Goal: Register for event/course

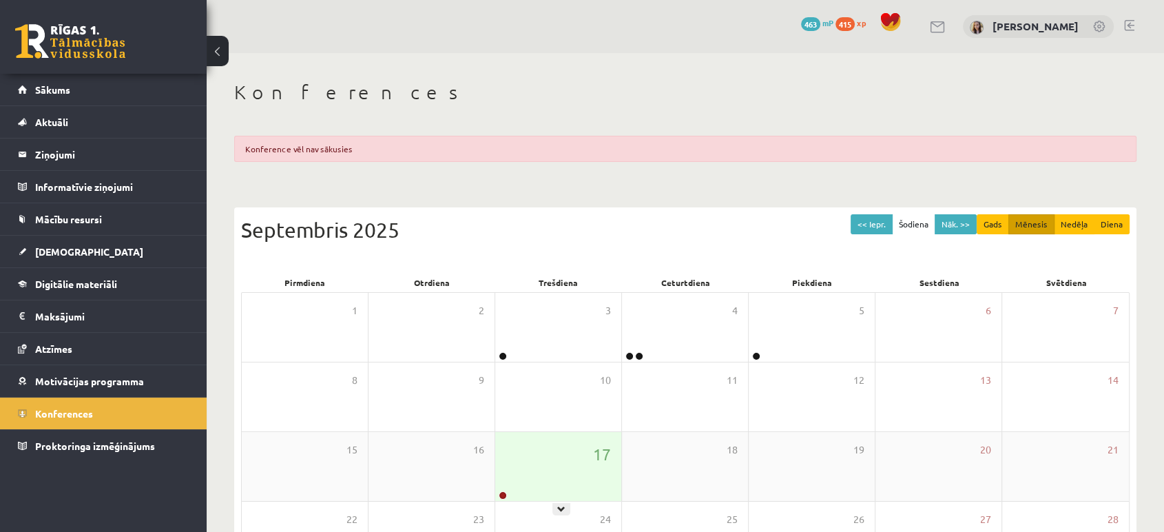
click at [541, 434] on div "17" at bounding box center [558, 466] width 126 height 69
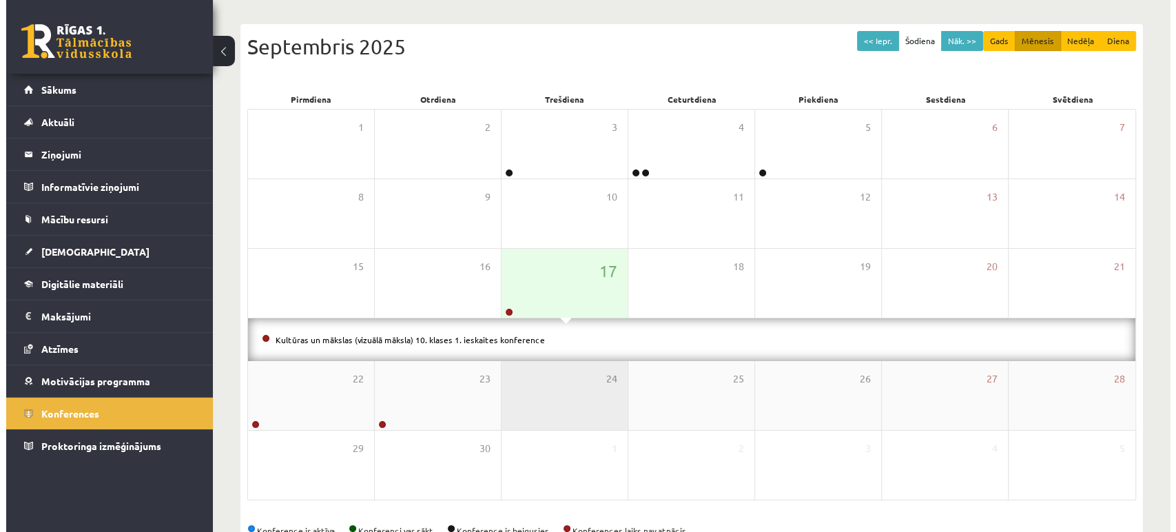
scroll to position [195, 0]
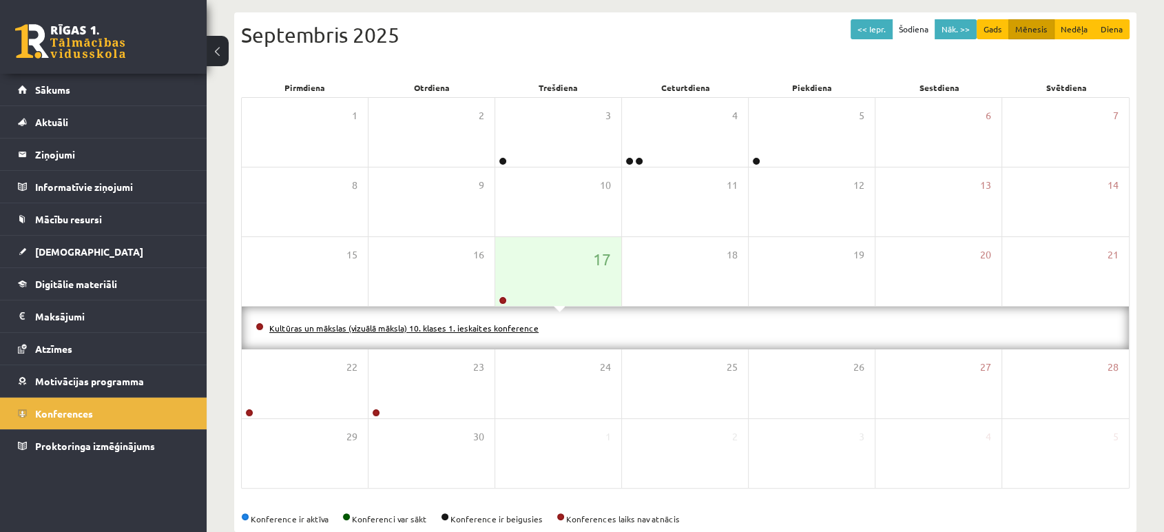
click at [492, 322] on link "Kultūras un mākslas (vizuālā māksla) 10. klases 1. ieskaites konference" at bounding box center [403, 327] width 269 height 11
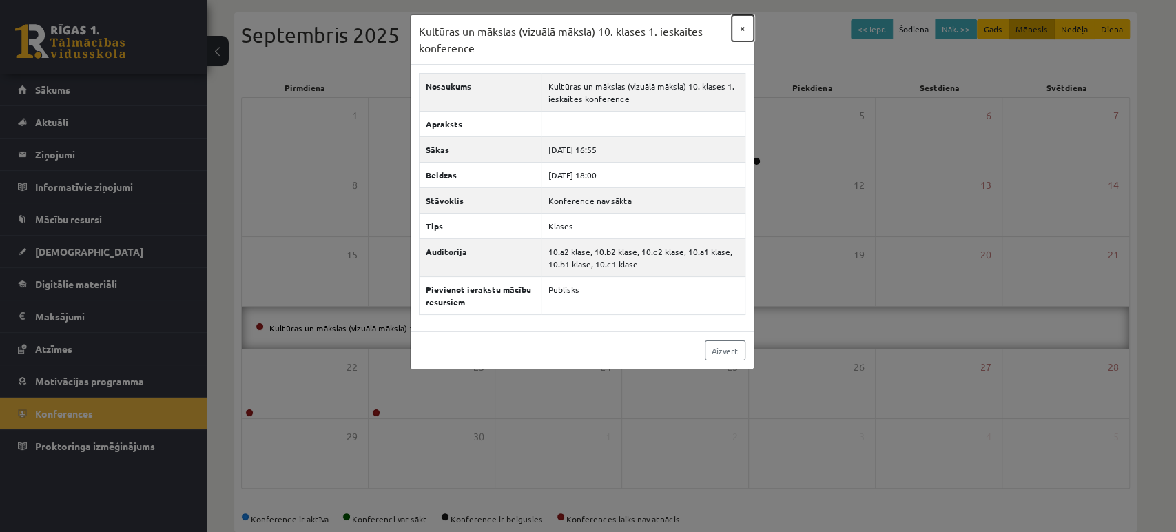
click at [739, 32] on button "×" at bounding box center [742, 28] width 22 height 26
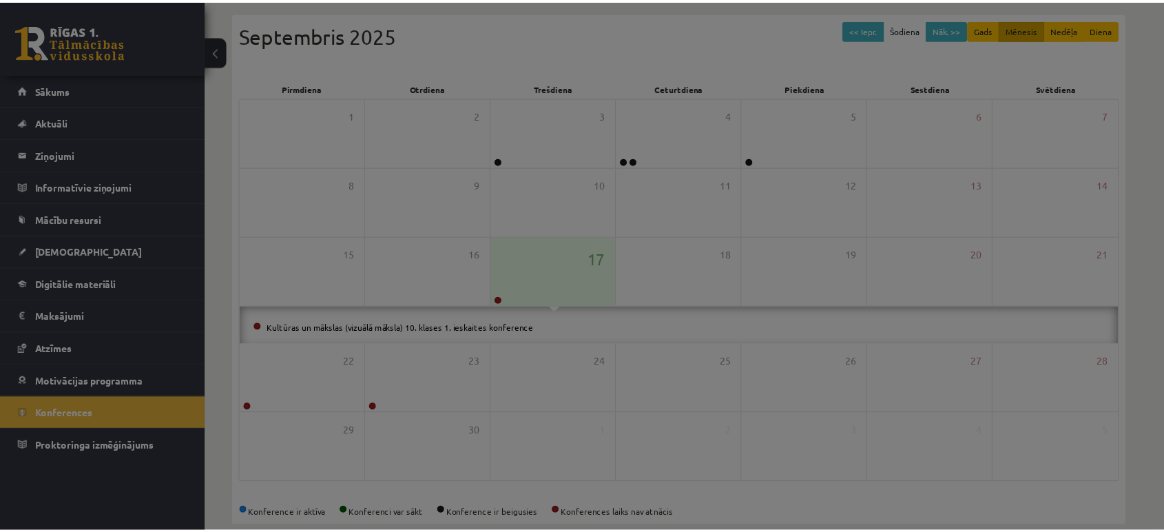
scroll to position [178, 0]
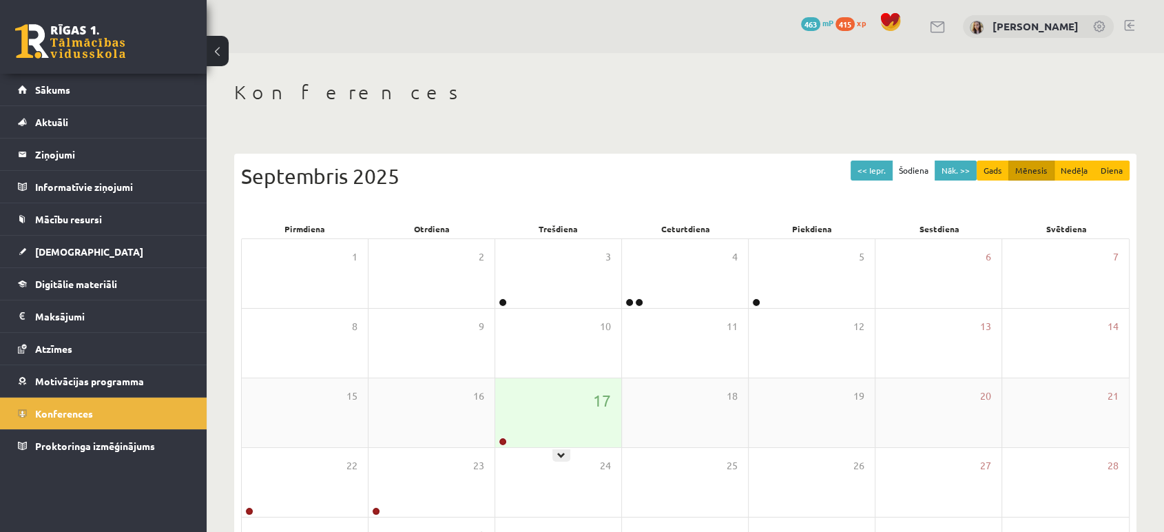
click at [513, 385] on div "17" at bounding box center [558, 412] width 126 height 69
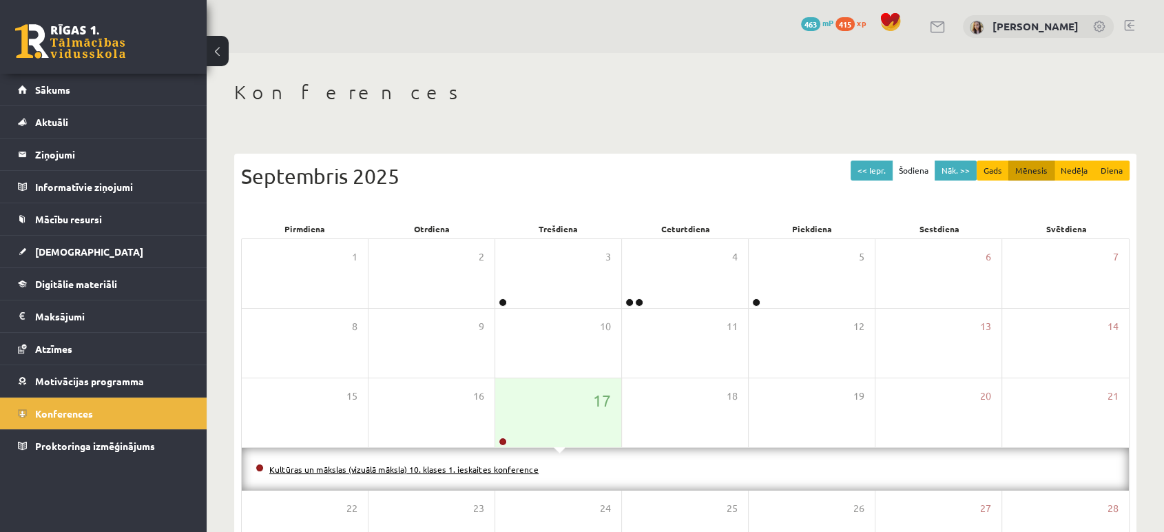
drag, startPoint x: 495, startPoint y: 462, endPoint x: 437, endPoint y: 466, distance: 58.0
click at [437, 466] on link "Kultūras un mākslas (vizuālā māksla) 10. klases 1. ieskaites konference" at bounding box center [403, 469] width 269 height 11
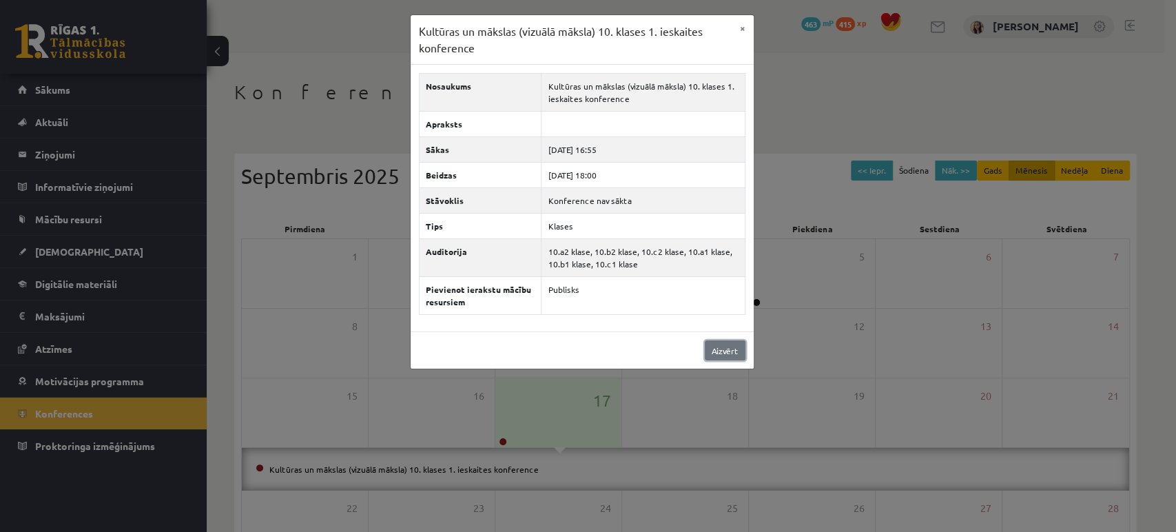
click at [739, 353] on link "Aizvērt" at bounding box center [725, 350] width 41 height 20
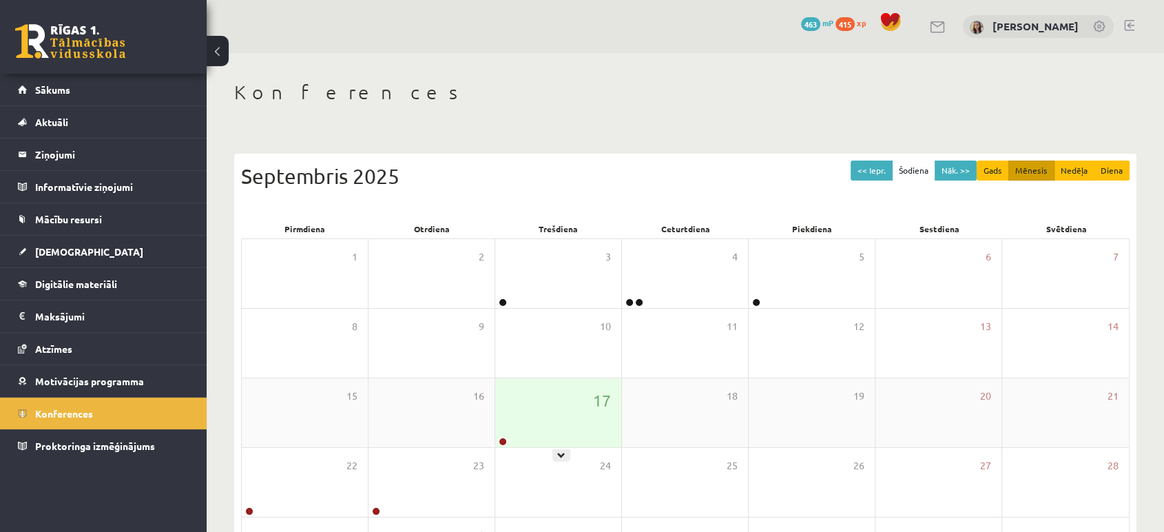
click at [550, 393] on div "17" at bounding box center [558, 412] width 126 height 69
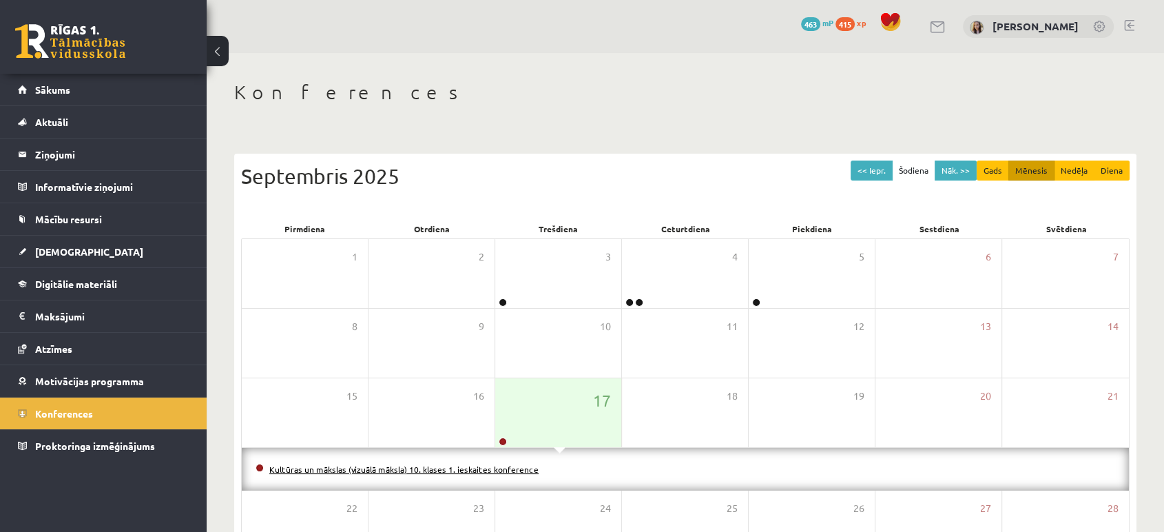
click at [470, 469] on link "Kultūras un mākslas (vizuālā māksla) 10. klases 1. ieskaites konference" at bounding box center [403, 469] width 269 height 11
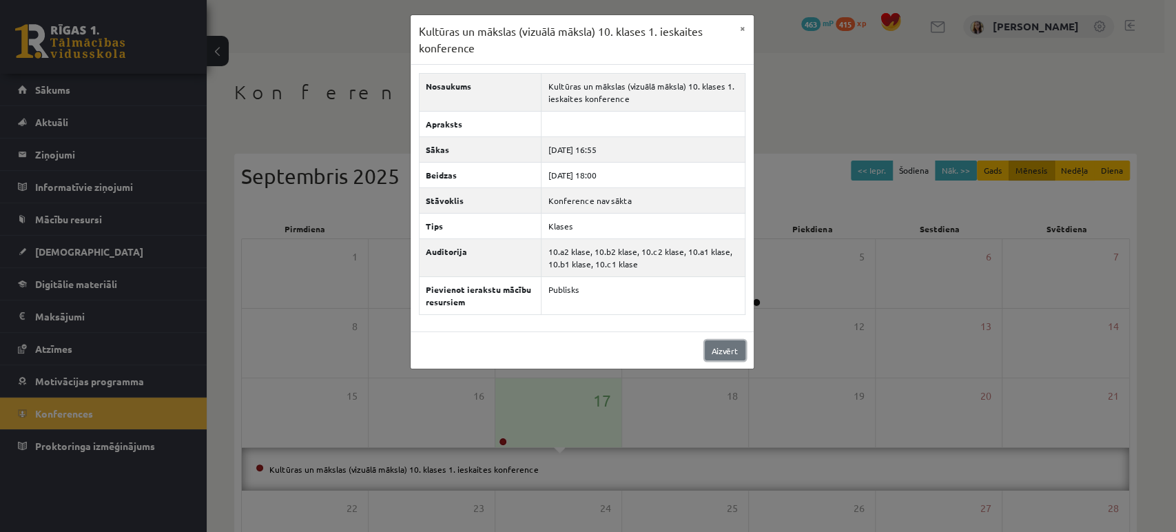
click at [737, 345] on link "Aizvērt" at bounding box center [725, 350] width 41 height 20
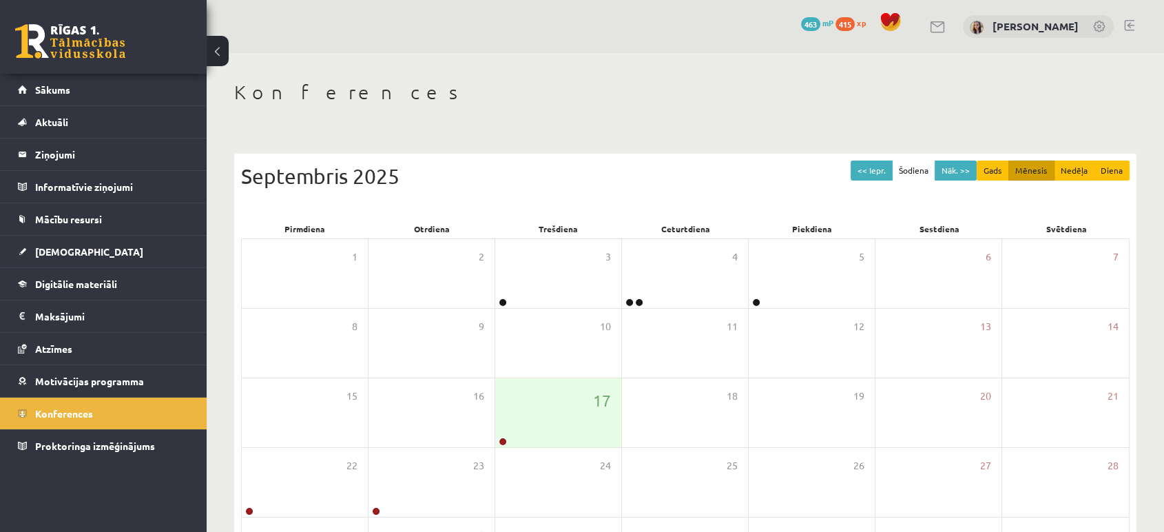
scroll to position [125, 0]
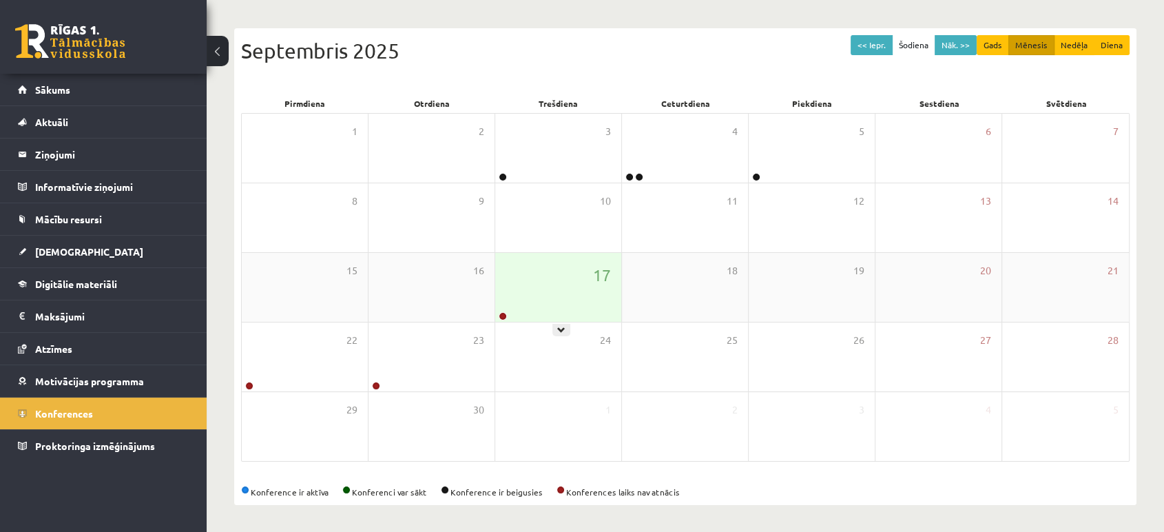
click at [603, 293] on div "17" at bounding box center [558, 287] width 126 height 69
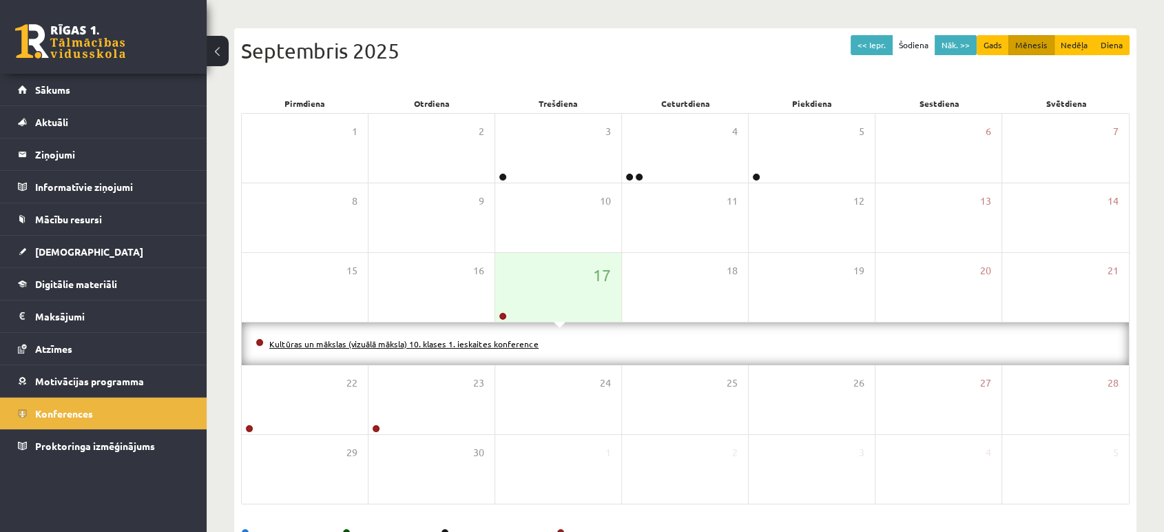
click at [488, 342] on link "Kultūras un mākslas (vizuālā māksla) 10. klases 1. ieskaites konference" at bounding box center [403, 343] width 269 height 11
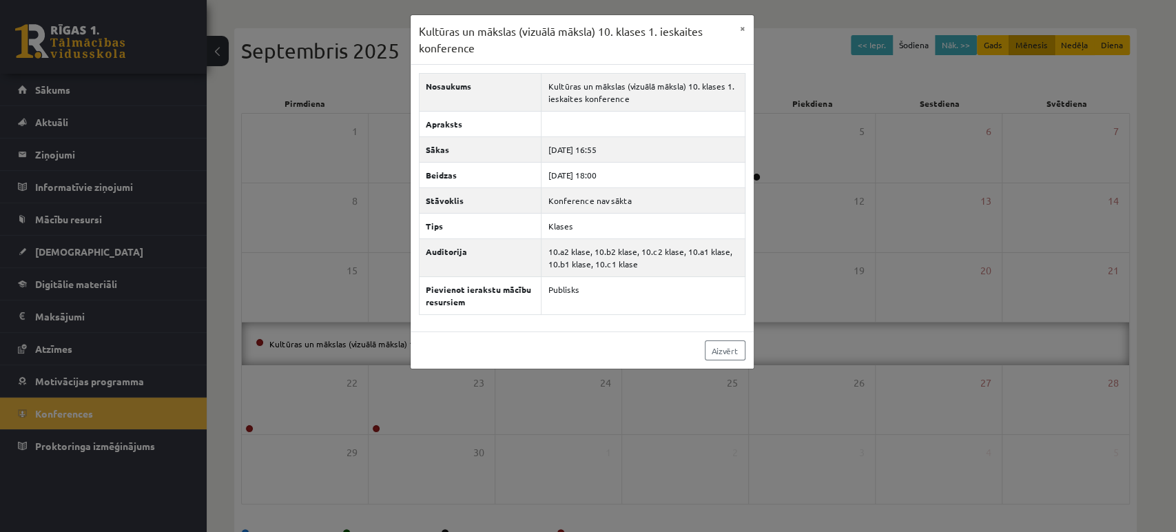
click at [706, 338] on div "Aizvērt" at bounding box center [581, 349] width 343 height 37
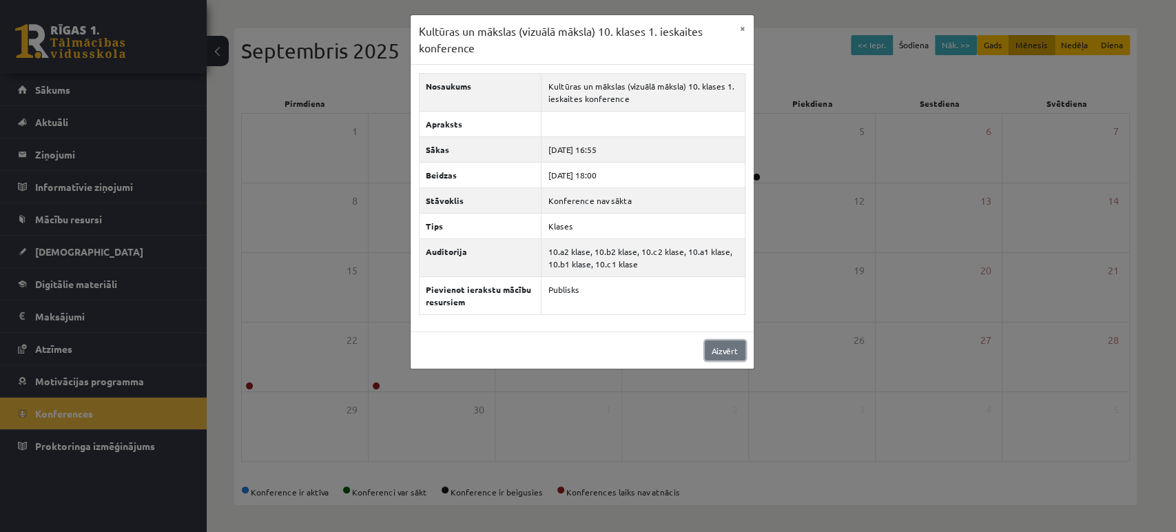
click at [722, 344] on link "Aizvērt" at bounding box center [725, 350] width 41 height 20
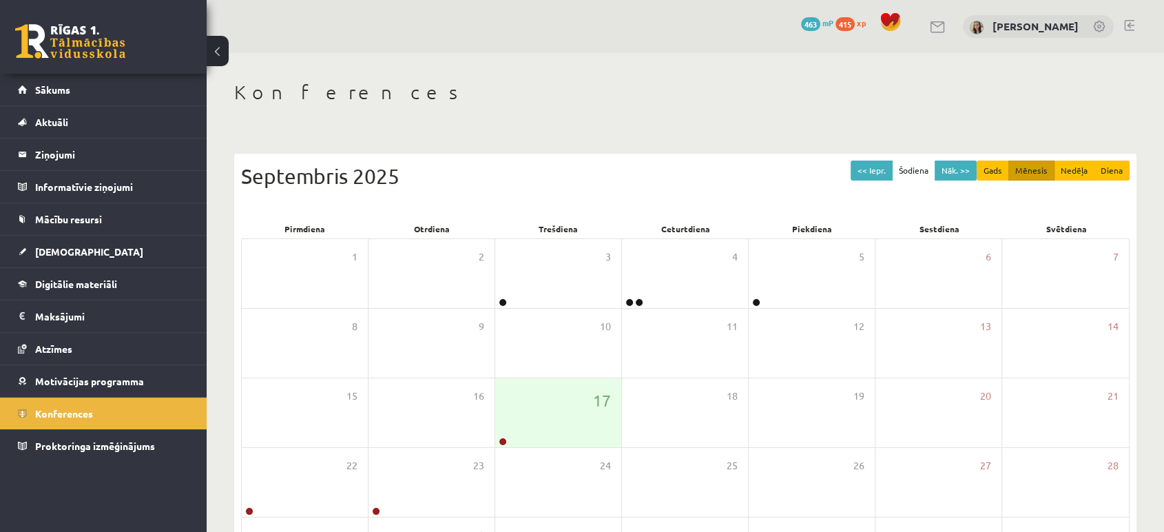
scroll to position [0, 0]
click at [946, 30] on link at bounding box center [938, 27] width 17 height 12
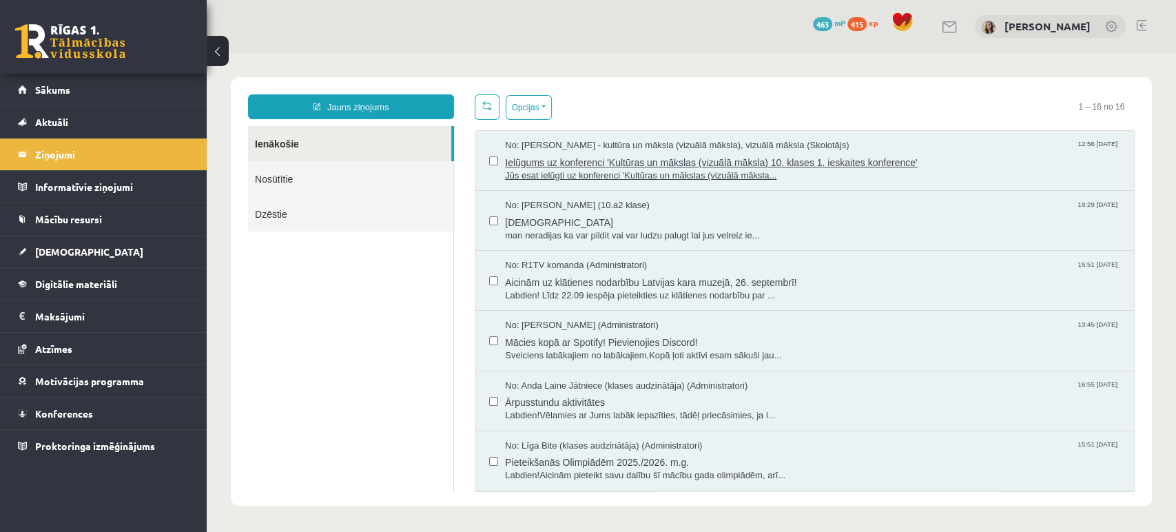
click at [617, 169] on span "Jūs esat ielūgti uz konferenci 'Kultūras un mākslas (vizuālā māksla..." at bounding box center [812, 175] width 615 height 13
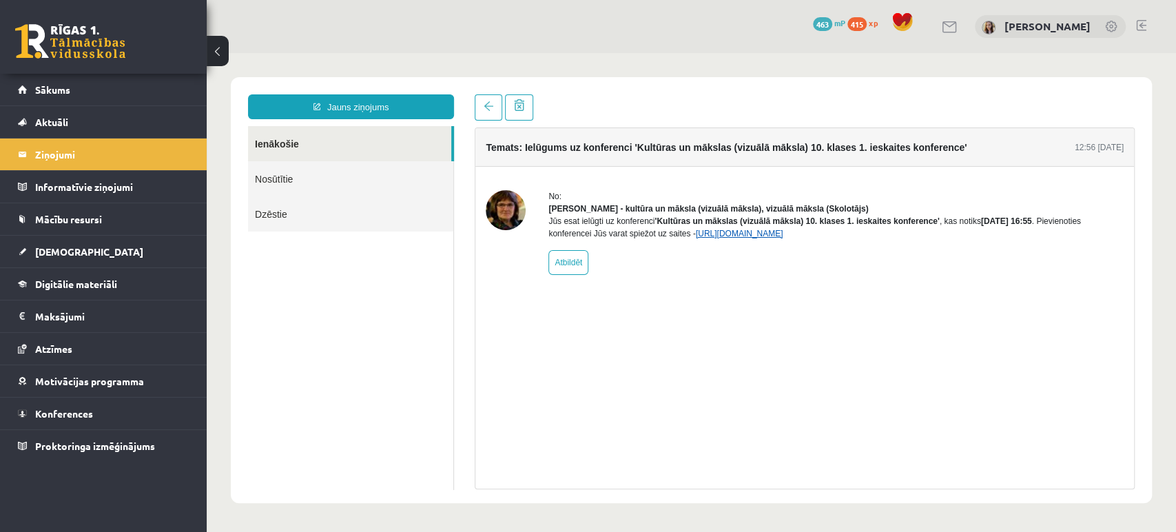
click at [719, 238] on link "https://eskola.r1tv.lv/conferences/4499/join" at bounding box center [739, 234] width 87 height 10
click at [72, 288] on span "Digitālie materiāli" at bounding box center [76, 284] width 82 height 12
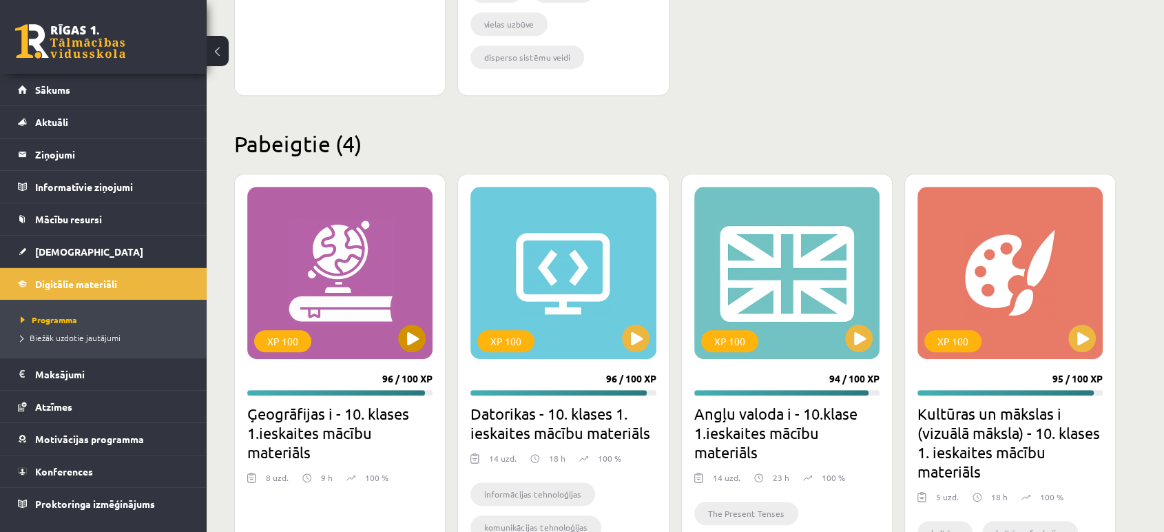
scroll to position [727, 0]
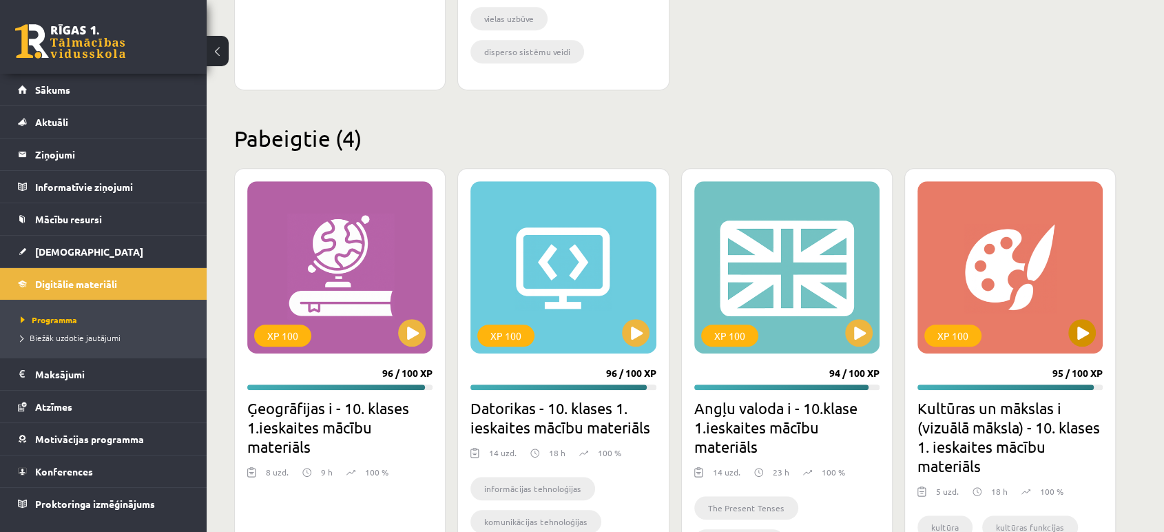
click at [1066, 340] on div "XP 100" at bounding box center [1009, 267] width 185 height 172
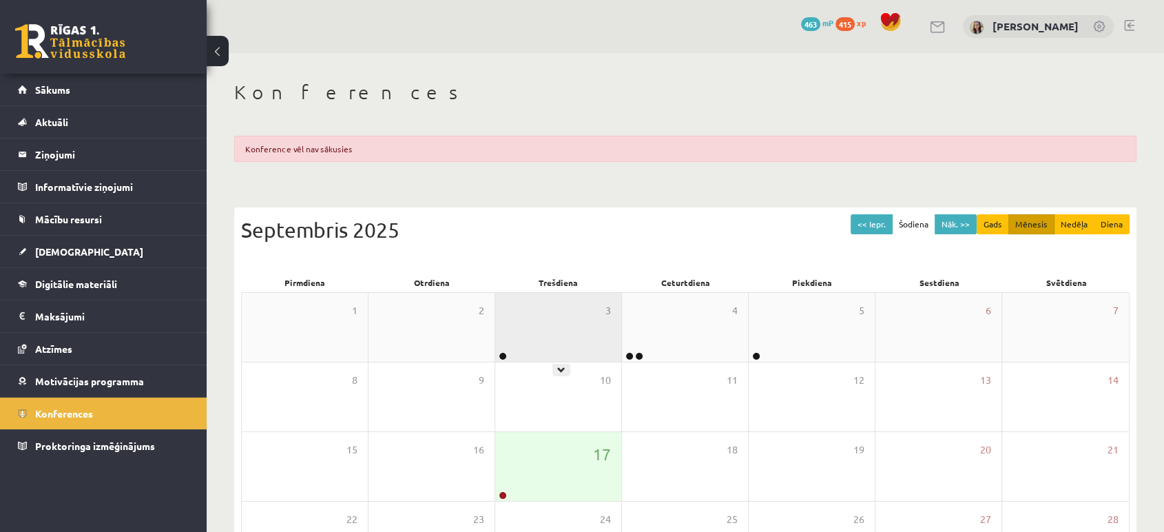
scroll to position [94, 0]
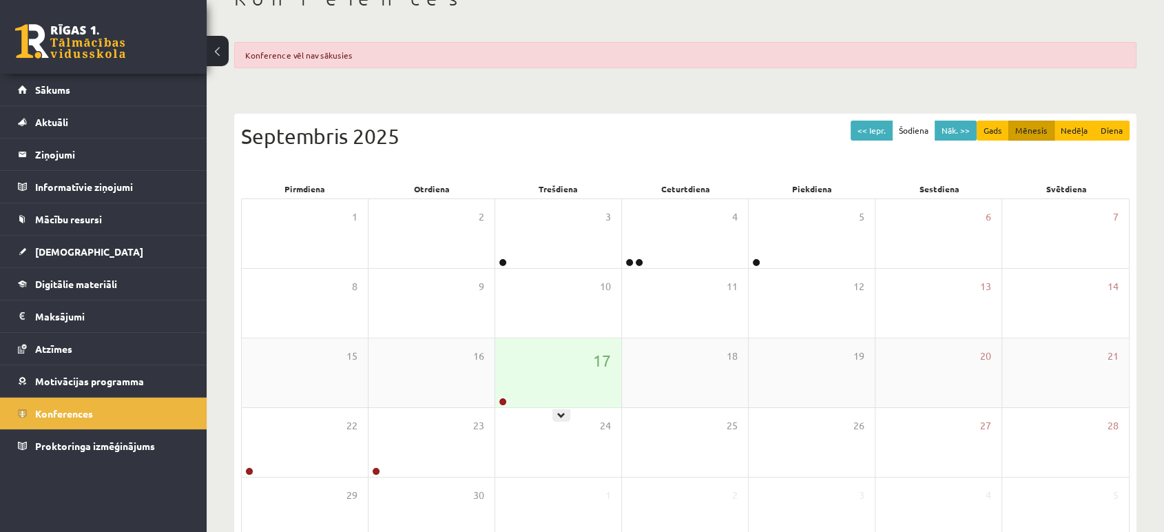
click at [546, 401] on div "17" at bounding box center [558, 372] width 126 height 69
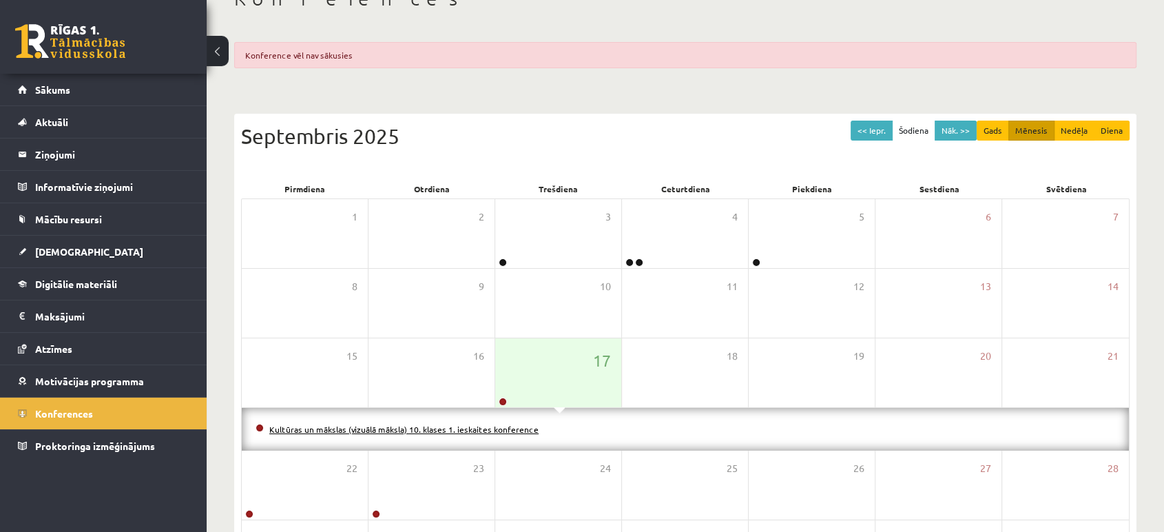
click at [492, 425] on link "Kultūras un mākslas (vizuālā māksla) 10. klases 1. ieskaites konference" at bounding box center [403, 429] width 269 height 11
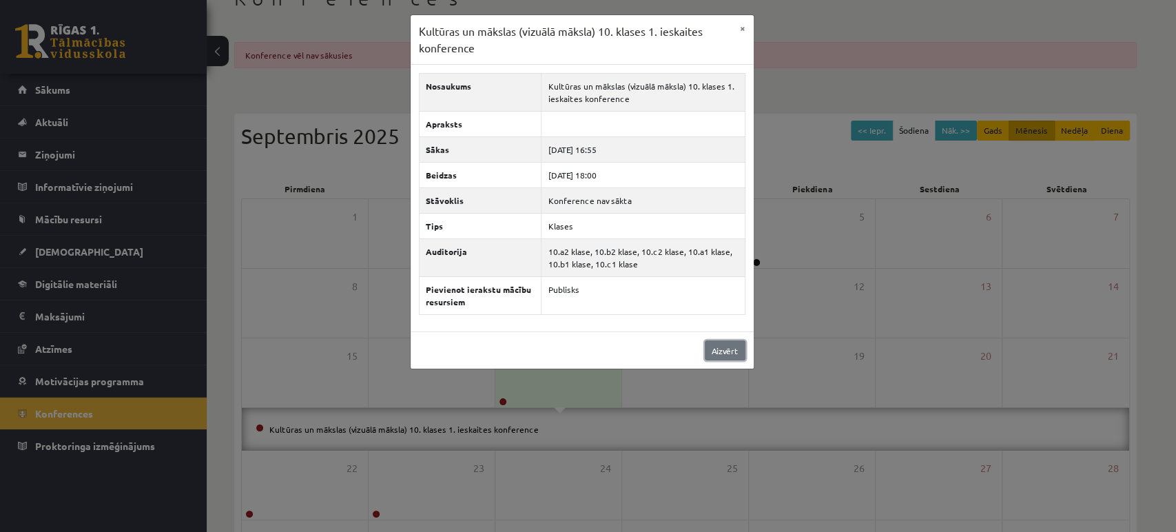
click at [727, 357] on link "Aizvērt" at bounding box center [725, 350] width 41 height 20
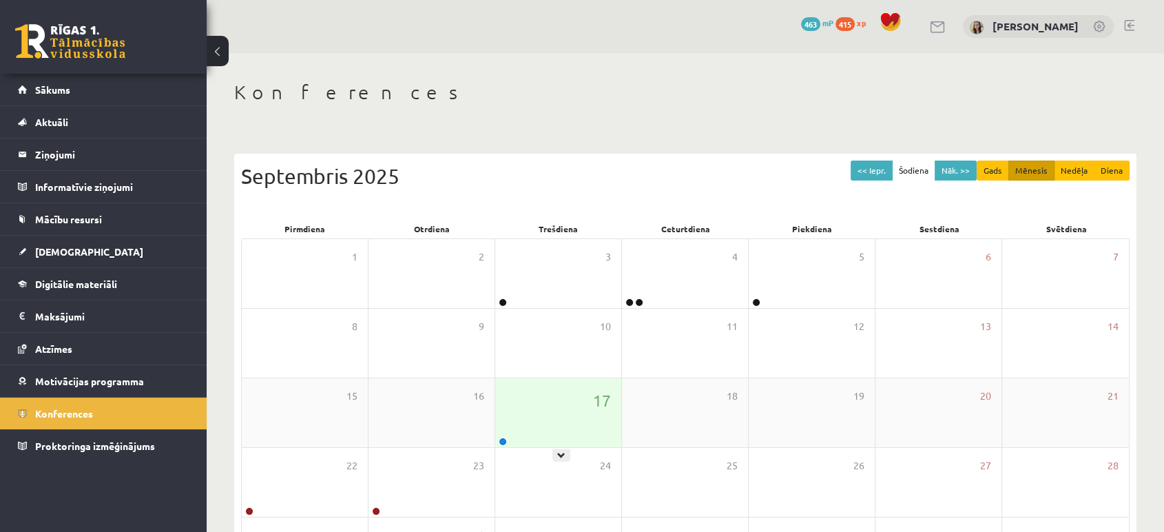
click at [563, 413] on div "17" at bounding box center [558, 412] width 126 height 69
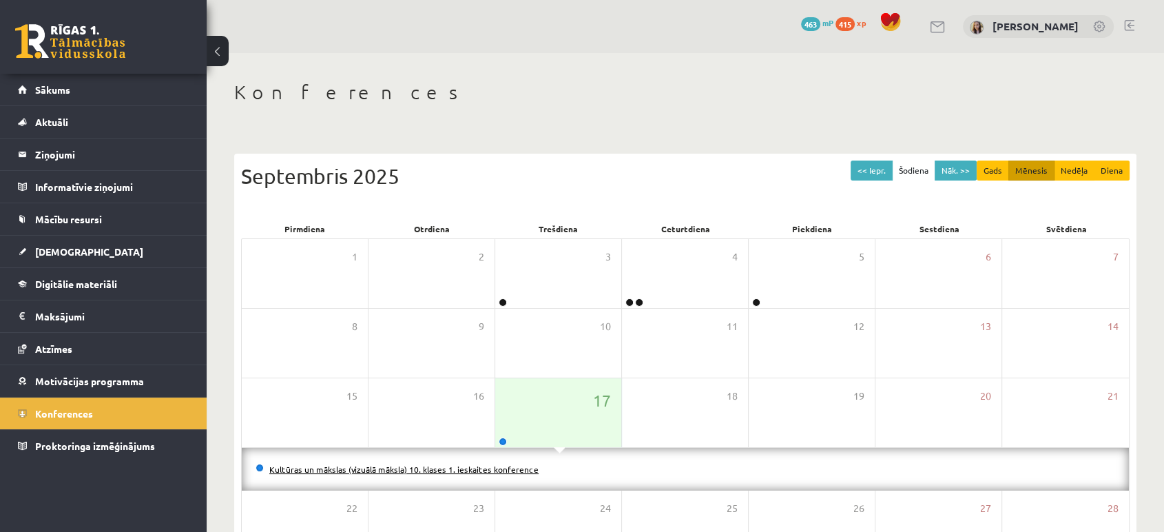
click at [503, 465] on link "Kultūras un mākslas (vizuālā māksla) 10. klases 1. ieskaites konference" at bounding box center [403, 469] width 269 height 11
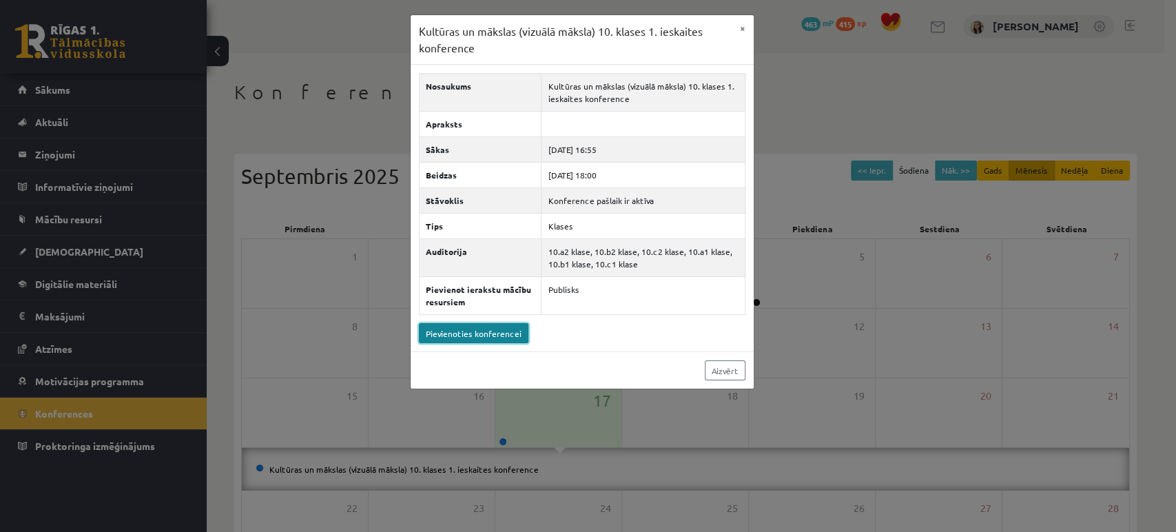
click at [499, 331] on link "Pievienoties konferencei" at bounding box center [474, 333] width 110 height 20
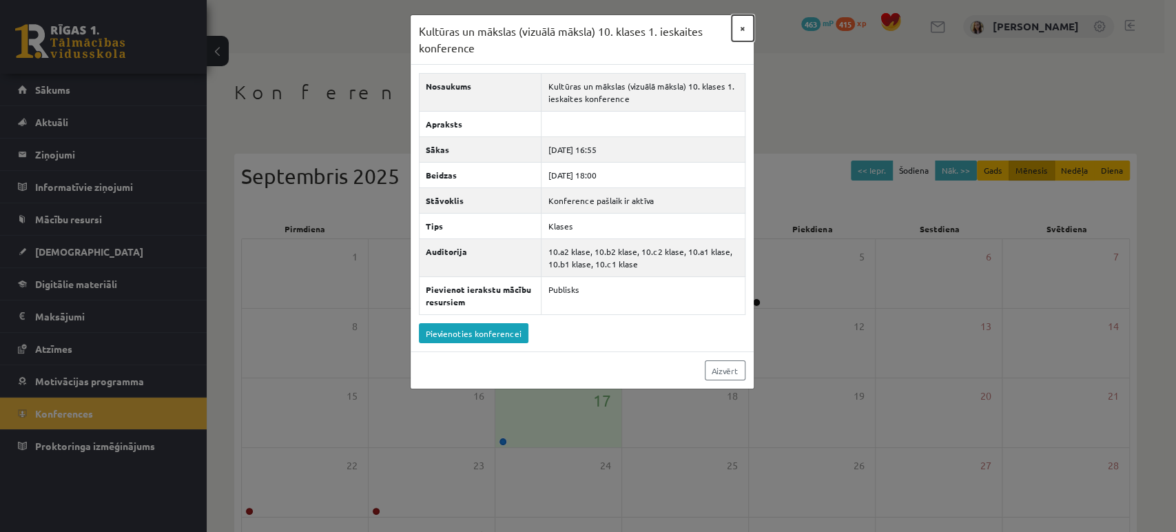
click at [743, 32] on button "×" at bounding box center [742, 28] width 22 height 26
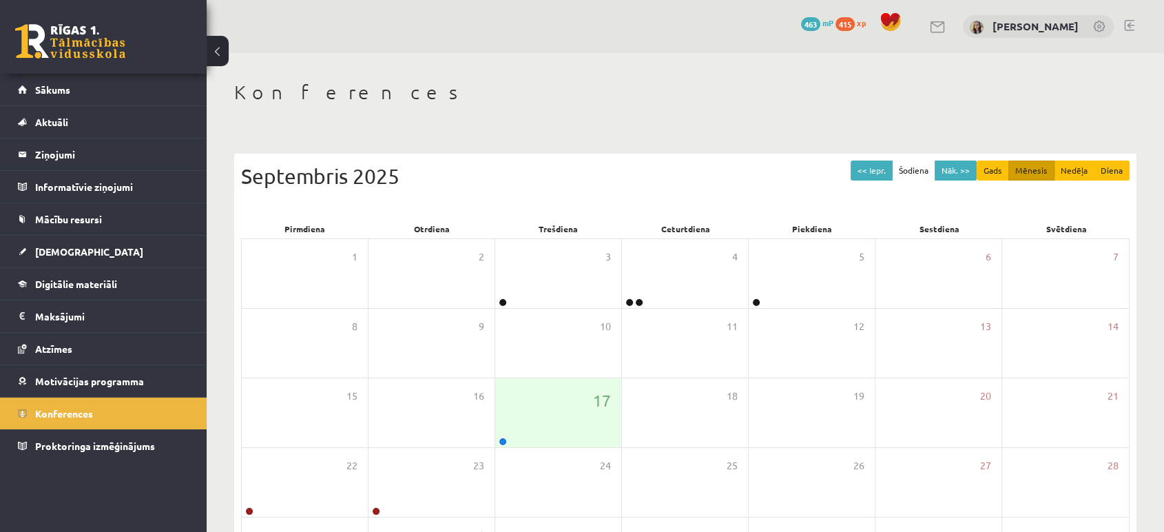
click at [946, 31] on link at bounding box center [938, 27] width 17 height 12
click at [548, 413] on div "17" at bounding box center [558, 412] width 126 height 69
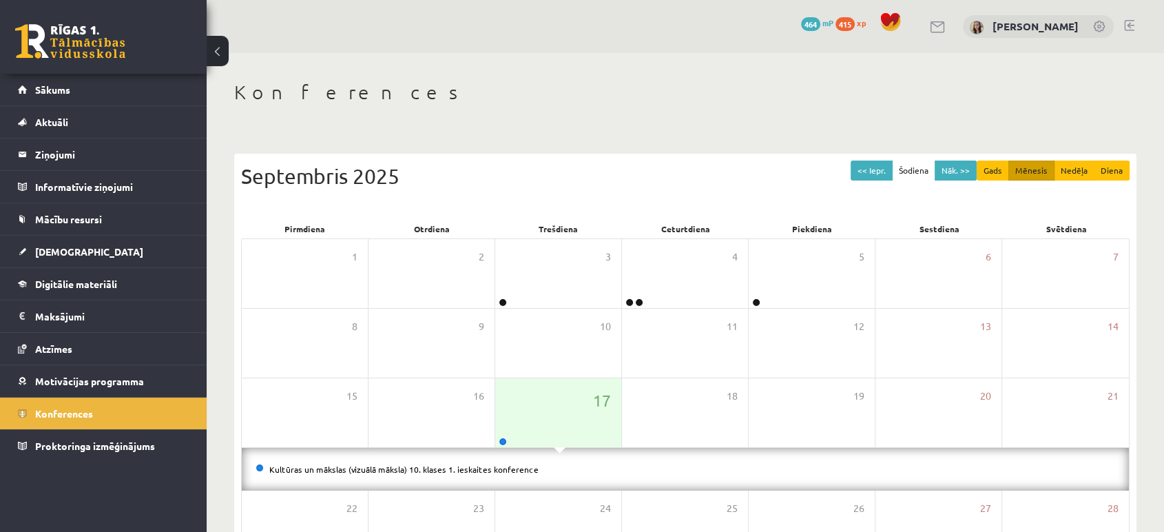
click at [499, 473] on li "Kultūras un mākslas (vizuālā māksla) 10. klases 1. ieskaites konference" at bounding box center [686, 468] width 860 height 15
click at [499, 470] on link "Kultūras un mākslas (vizuālā māksla) 10. klases 1. ieskaites konference" at bounding box center [403, 469] width 269 height 11
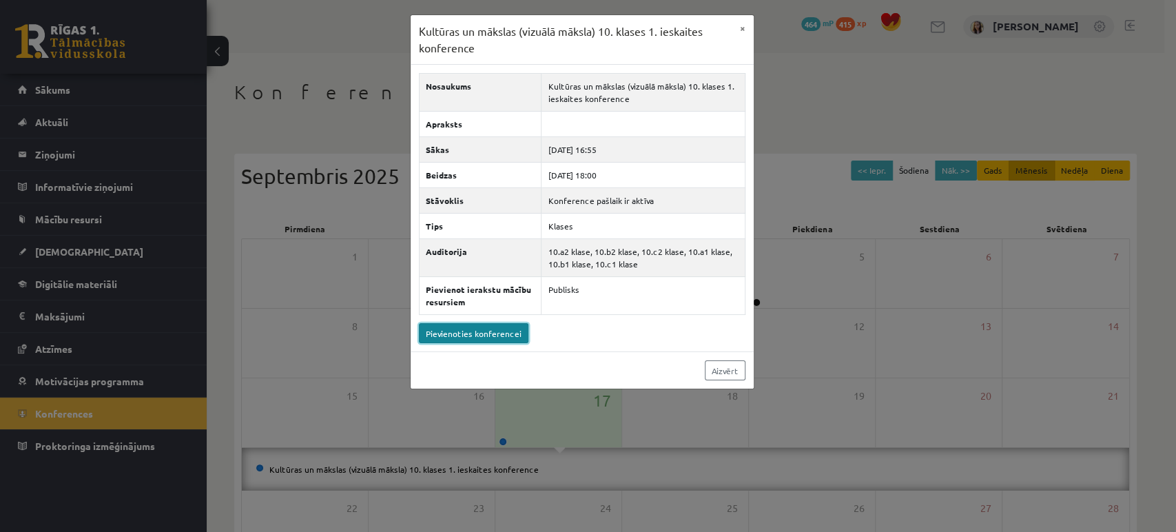
click at [511, 335] on link "Pievienoties konferencei" at bounding box center [474, 333] width 110 height 20
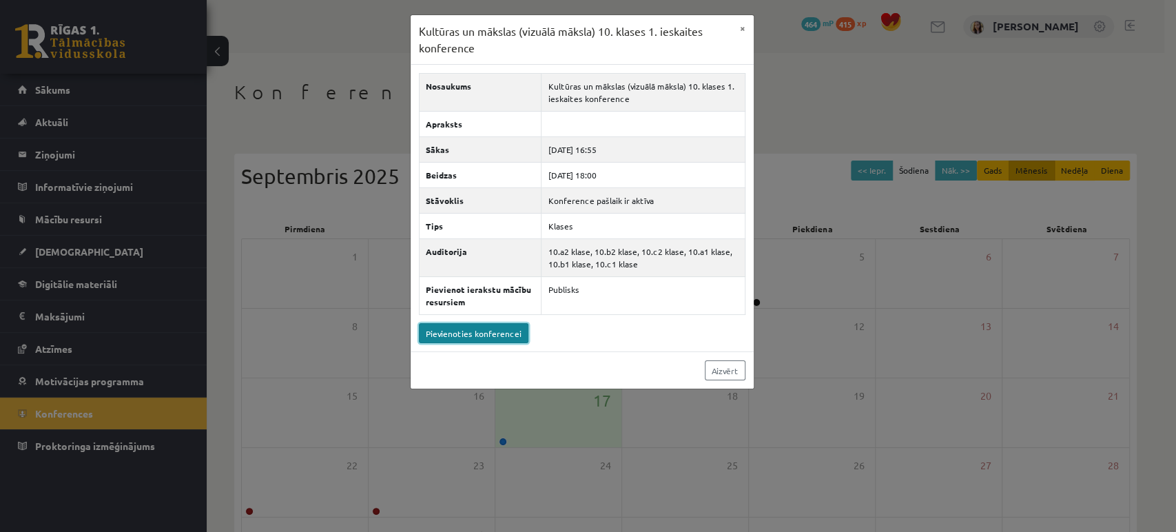
click at [502, 334] on link "Pievienoties konferencei" at bounding box center [474, 333] width 110 height 20
click at [485, 335] on link "Pievienoties konferencei" at bounding box center [474, 333] width 110 height 20
click at [461, 340] on link "Pievienoties konferencei" at bounding box center [474, 333] width 110 height 20
click at [483, 329] on link "Pievienoties konferencei" at bounding box center [474, 333] width 110 height 20
click at [742, 32] on button "×" at bounding box center [742, 28] width 22 height 26
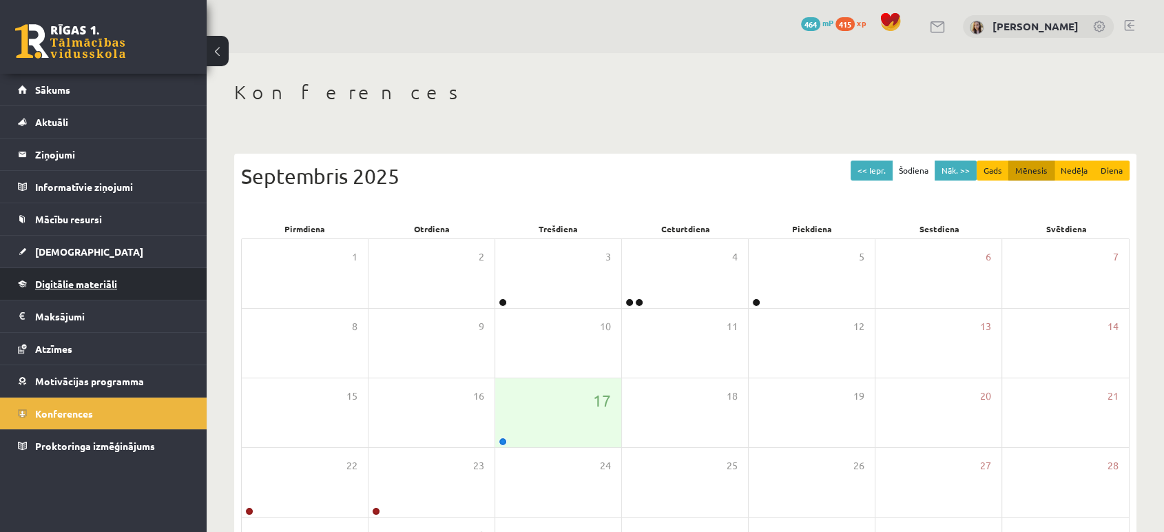
click at [103, 289] on link "Digitālie materiāli" at bounding box center [103, 284] width 171 height 32
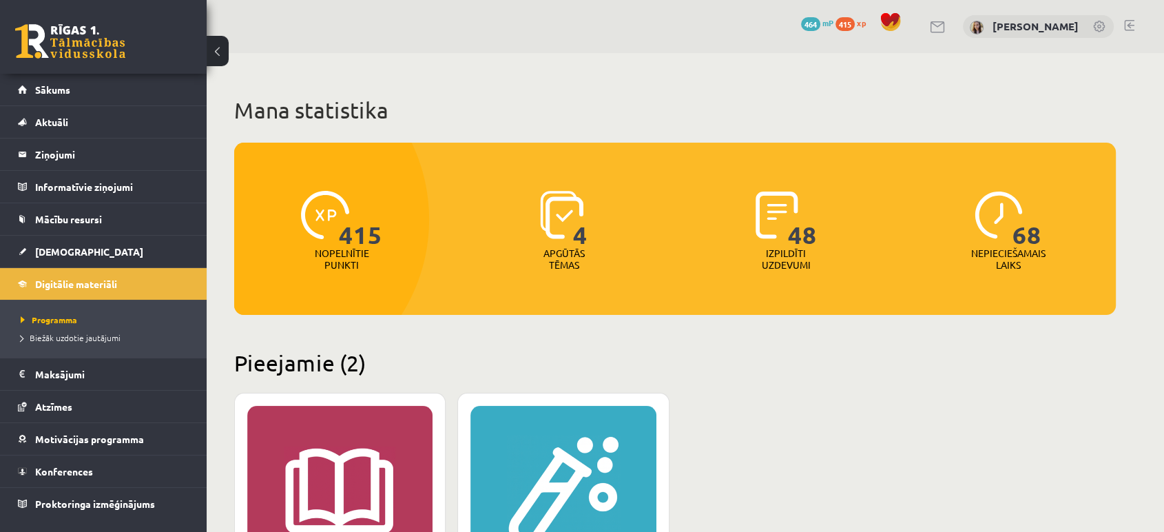
click at [88, 355] on ul "Programma Biežāk uzdotie jautājumi" at bounding box center [103, 329] width 207 height 58
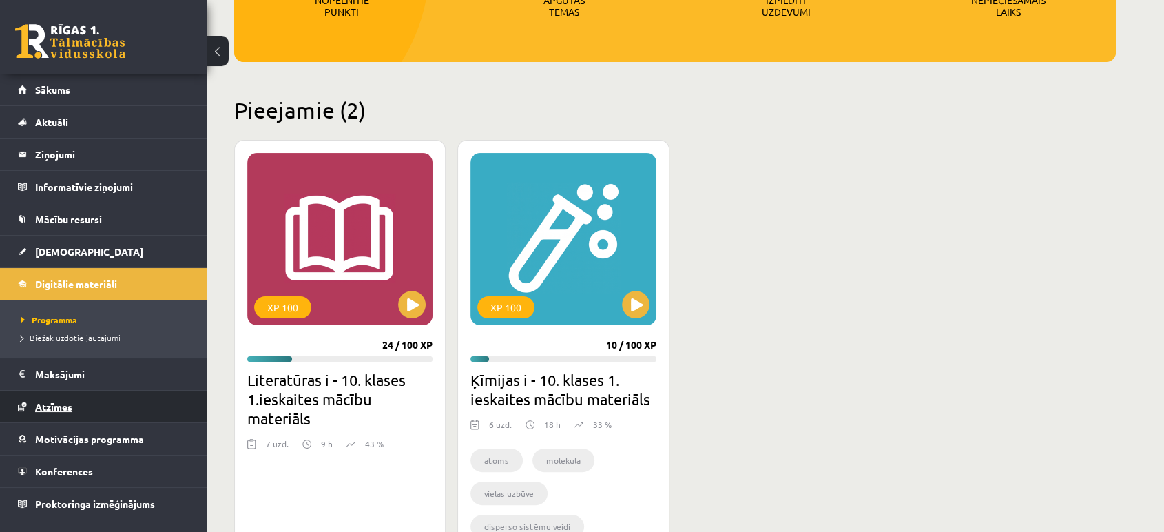
scroll to position [256, 0]
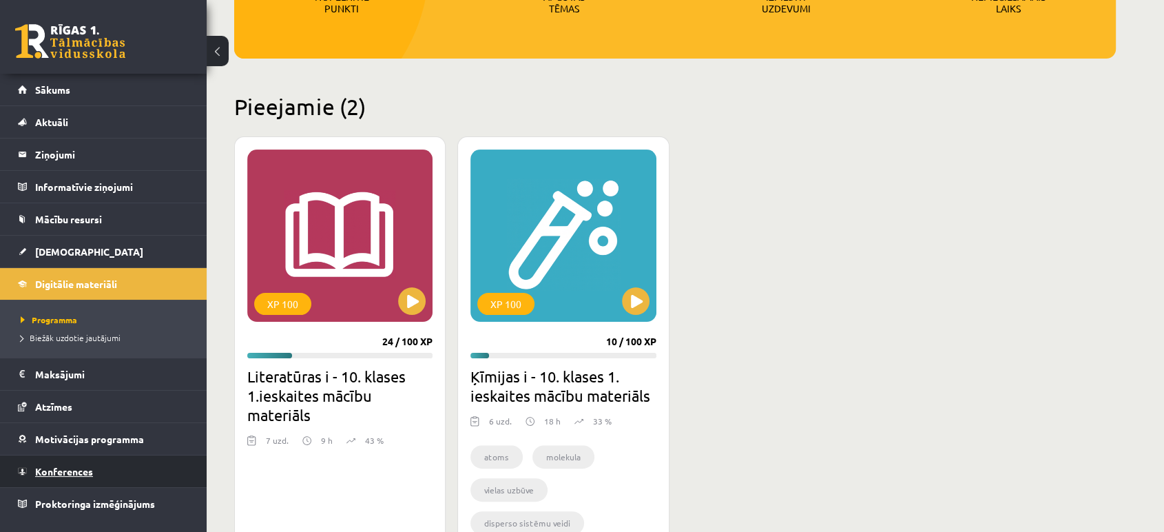
click at [59, 465] on span "Konferences" at bounding box center [64, 471] width 58 height 12
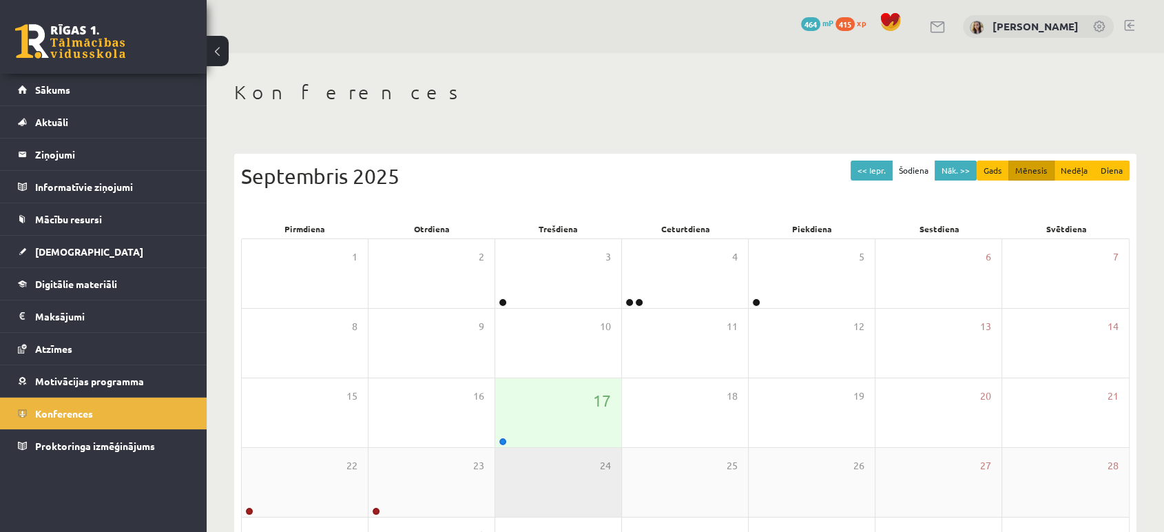
click at [532, 454] on div "24" at bounding box center [558, 482] width 126 height 69
click at [525, 424] on div "17" at bounding box center [558, 412] width 126 height 69
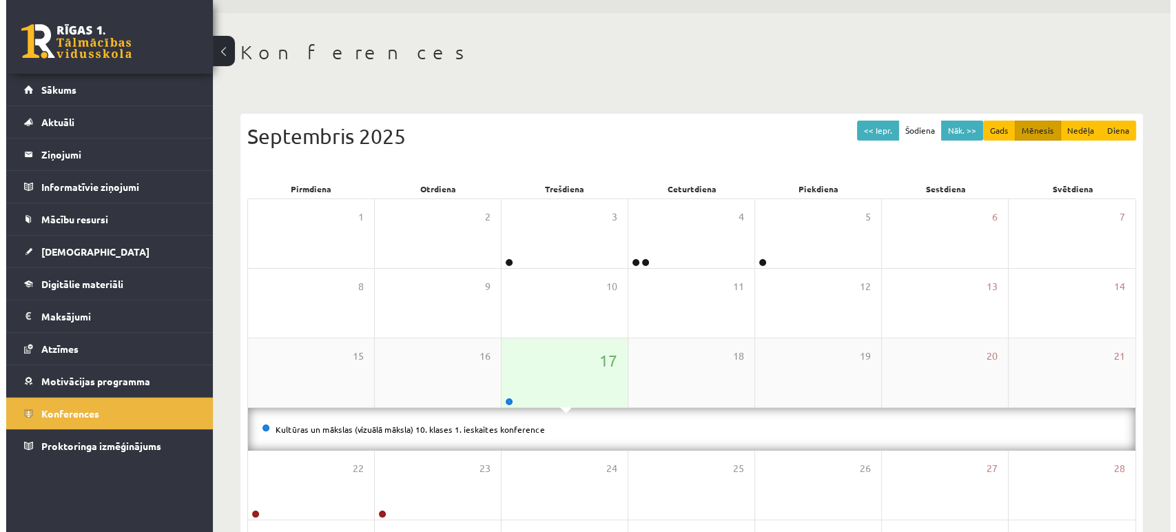
scroll to position [42, 0]
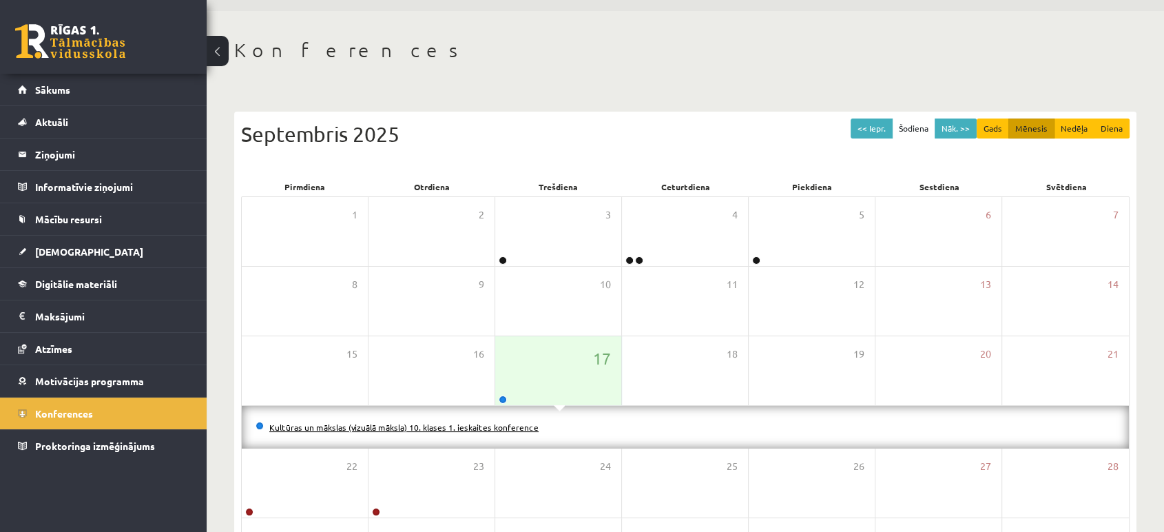
click at [479, 423] on link "Kultūras un mākslas (vizuālā māksla) 10. klases 1. ieskaites konference" at bounding box center [403, 426] width 269 height 11
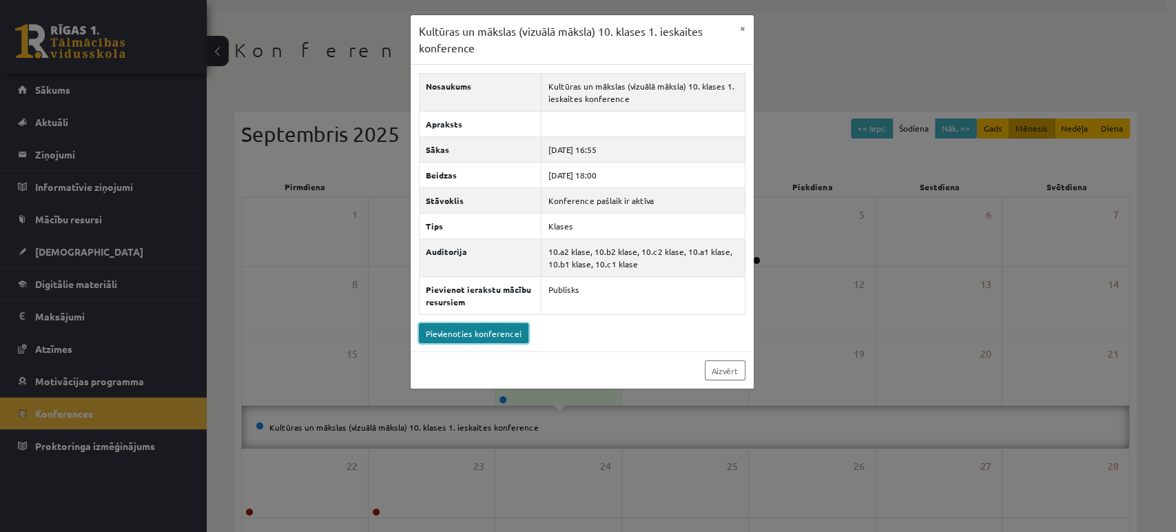
click at [479, 337] on link "Pievienoties konferencei" at bounding box center [474, 333] width 110 height 20
click at [483, 331] on link "Pievienoties konferencei" at bounding box center [474, 333] width 110 height 20
click at [465, 331] on link "Pievienoties konferencei" at bounding box center [474, 333] width 110 height 20
click at [476, 337] on link "Pievienoties konferencei" at bounding box center [474, 333] width 110 height 20
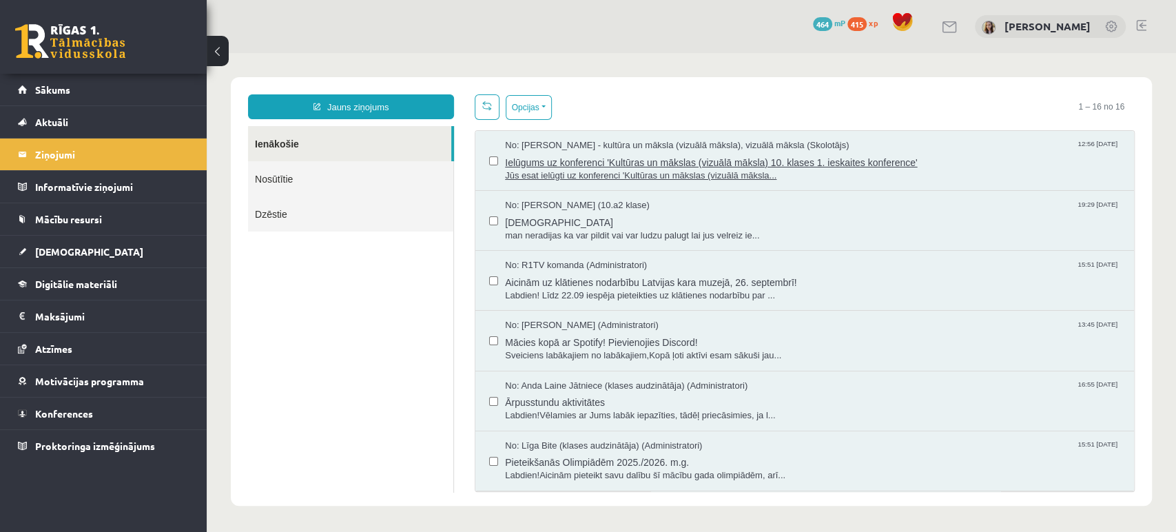
click at [652, 174] on span "Jūs esat ielūgti uz konferenci 'Kultūras un mākslas (vizuālā māksla..." at bounding box center [812, 175] width 615 height 13
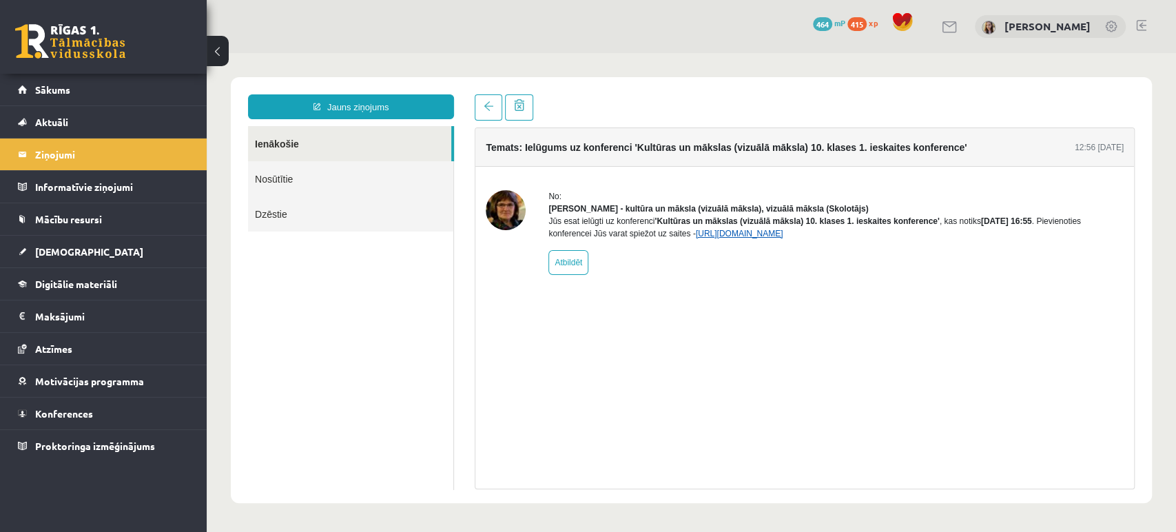
click at [712, 238] on link "[URL][DOMAIN_NAME]" at bounding box center [739, 234] width 87 height 10
click at [94, 59] on div "0 Dāvanas 464 mP 415 xp" at bounding box center [103, 37] width 207 height 74
click at [81, 35] on link at bounding box center [70, 41] width 110 height 34
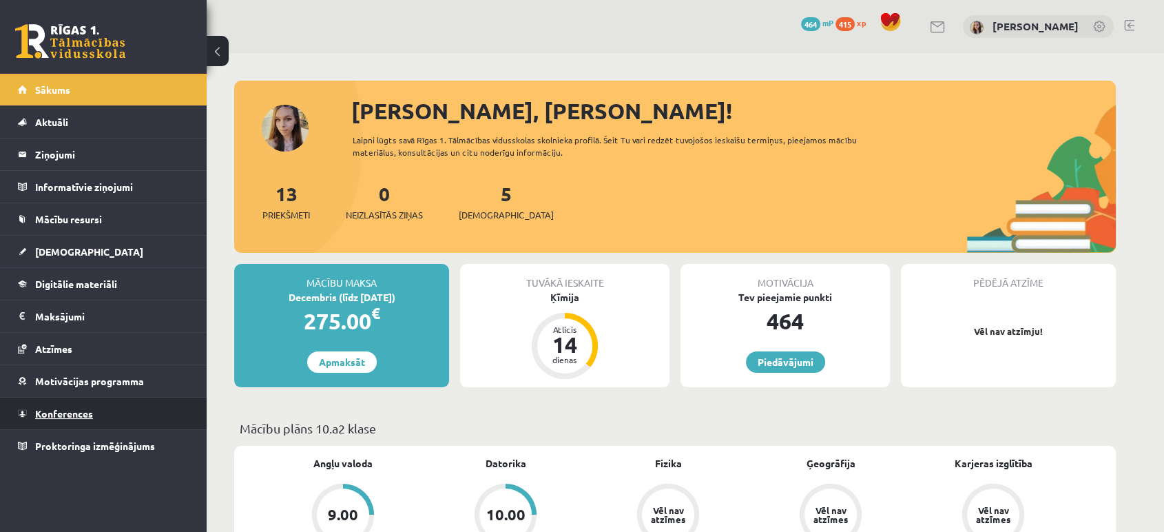
click at [84, 415] on span "Konferences" at bounding box center [64, 413] width 58 height 12
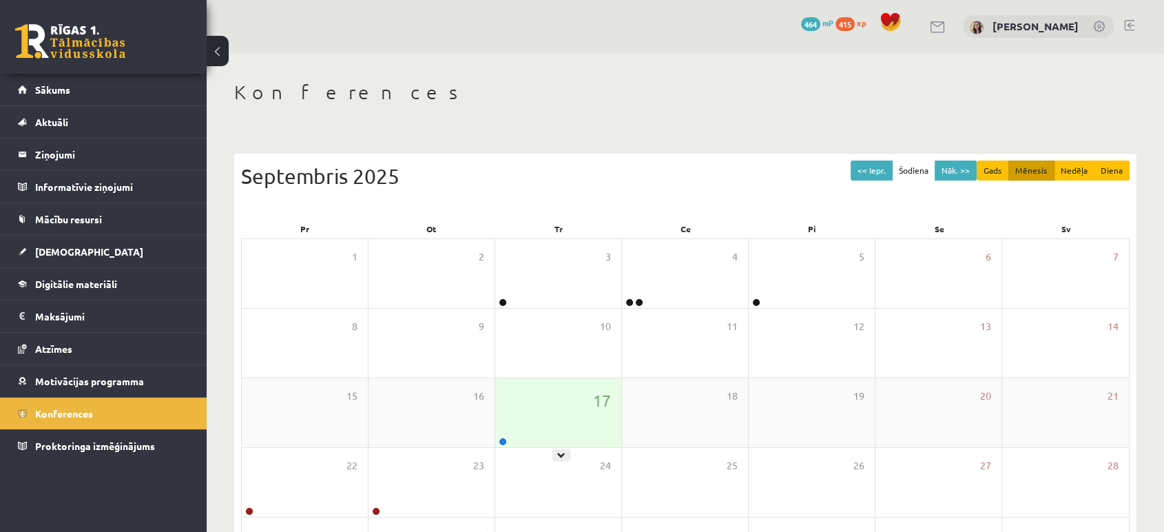
click at [547, 406] on div "17" at bounding box center [558, 412] width 126 height 69
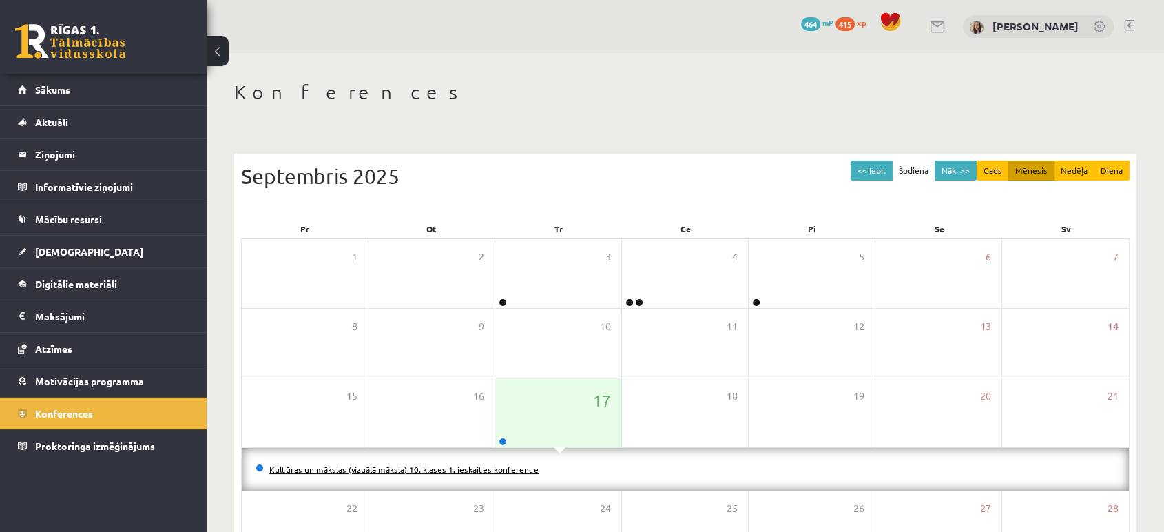
click at [479, 464] on link "Kultūras un mākslas (vizuālā māksla) 10. klases 1. ieskaites konference" at bounding box center [403, 469] width 269 height 11
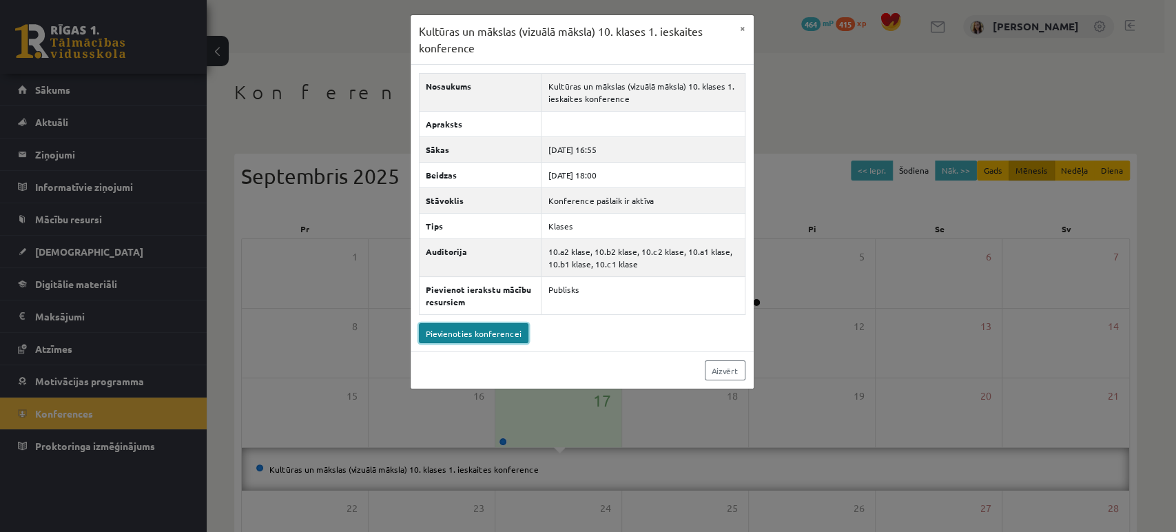
click at [490, 331] on link "Pievienoties konferencei" at bounding box center [474, 333] width 110 height 20
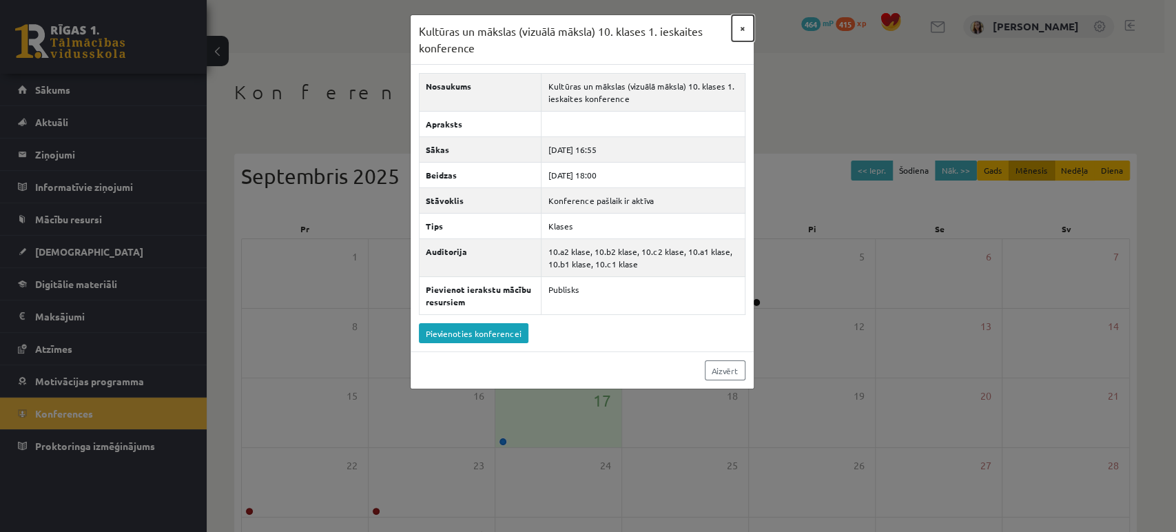
click at [742, 29] on button "×" at bounding box center [742, 28] width 22 height 26
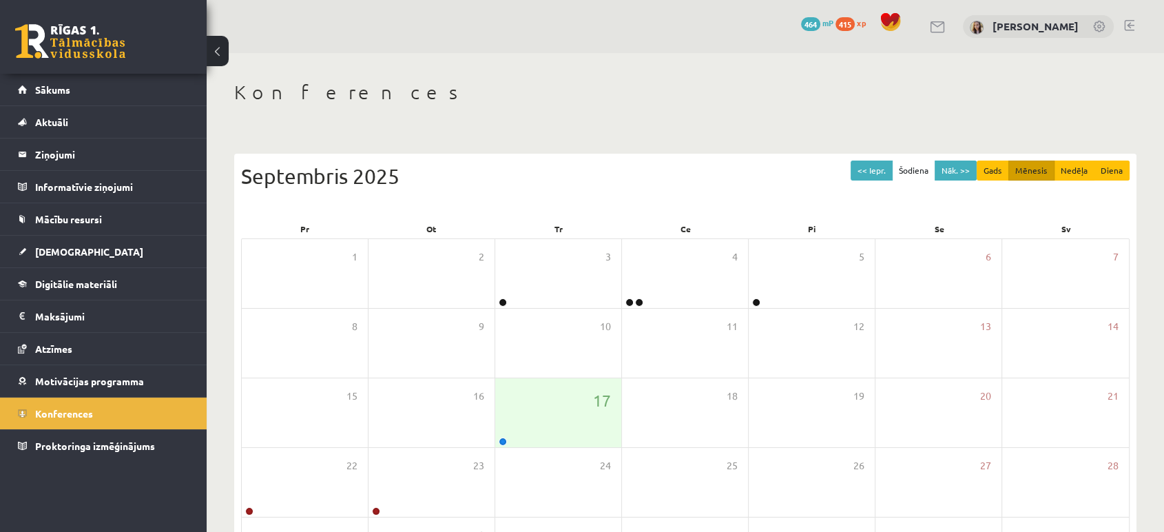
click at [105, 48] on link at bounding box center [70, 41] width 110 height 34
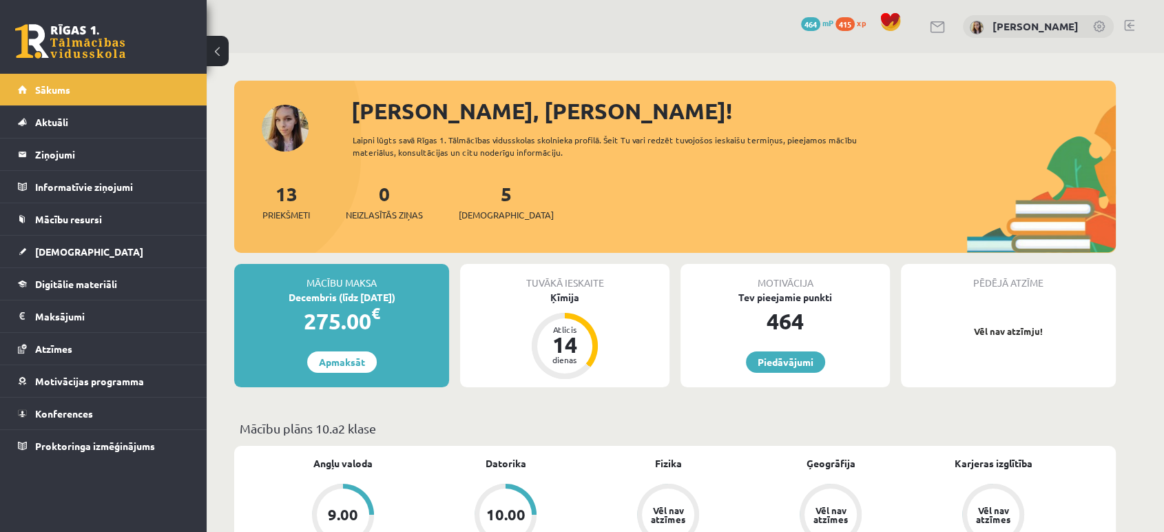
click at [41, 53] on link at bounding box center [70, 41] width 110 height 34
click at [43, 404] on link "Konferences" at bounding box center [103, 413] width 171 height 32
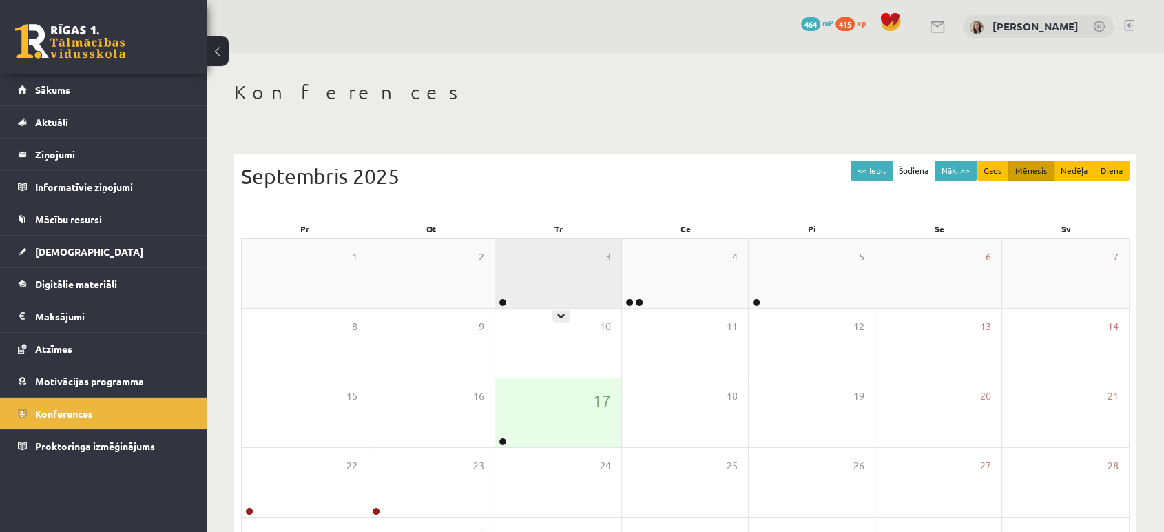
scroll to position [125, 0]
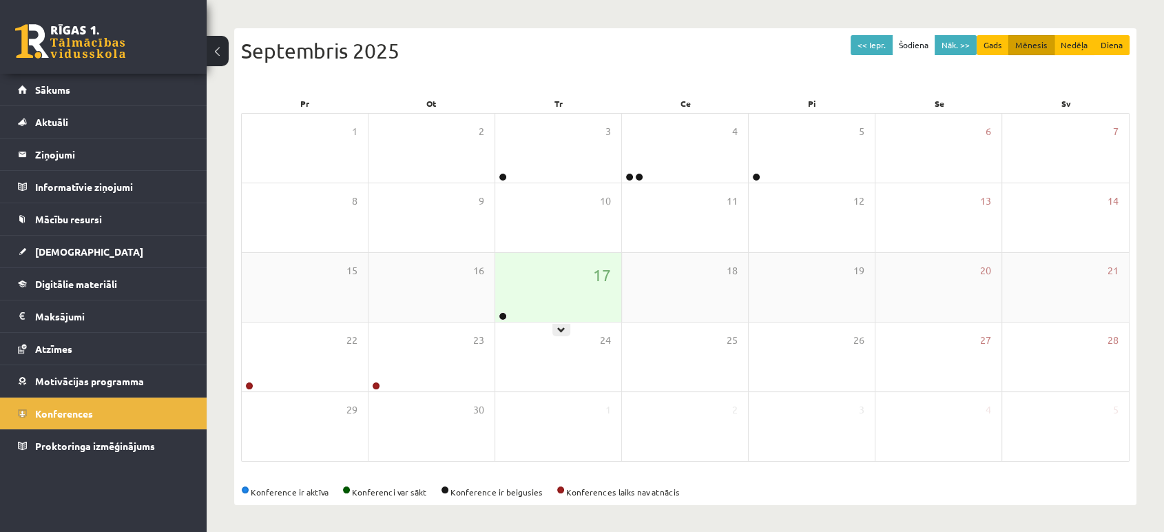
click at [525, 288] on div "17" at bounding box center [558, 287] width 126 height 69
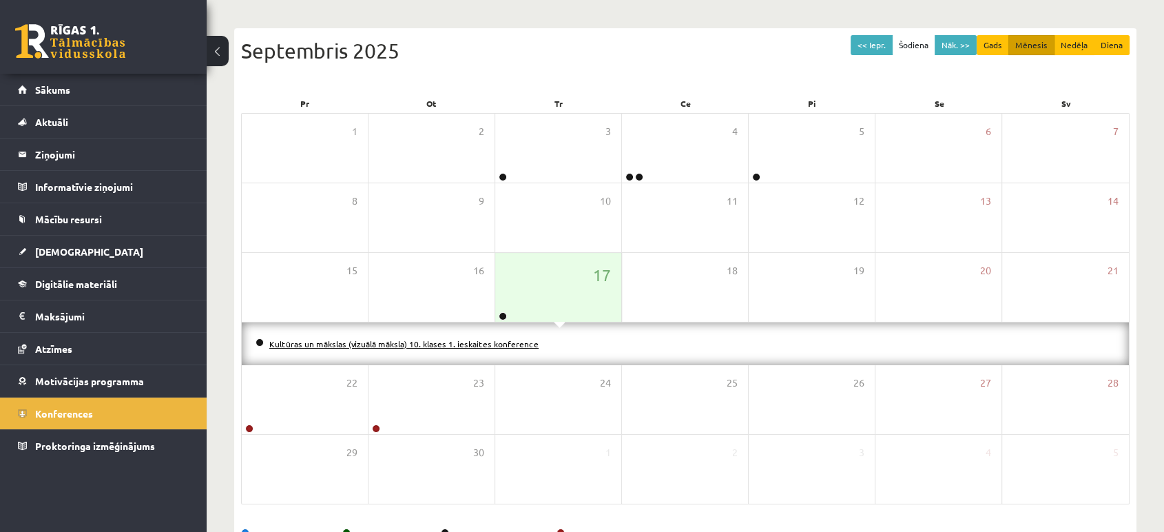
click at [476, 341] on link "Kultūras un mākslas (vizuālā māksla) 10. klases 1. ieskaites konference" at bounding box center [403, 343] width 269 height 11
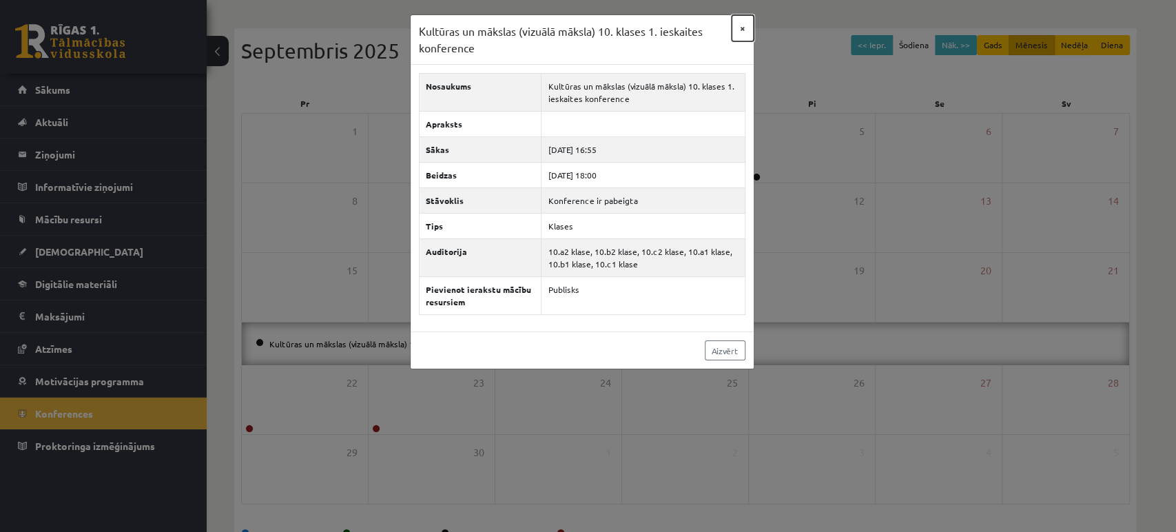
click at [742, 29] on button "×" at bounding box center [742, 28] width 22 height 26
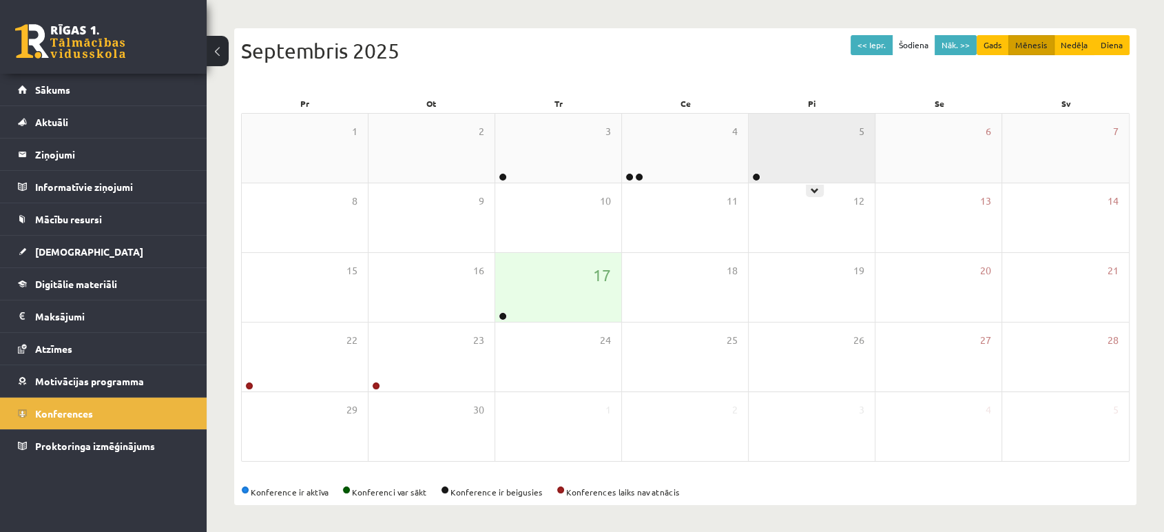
scroll to position [0, 0]
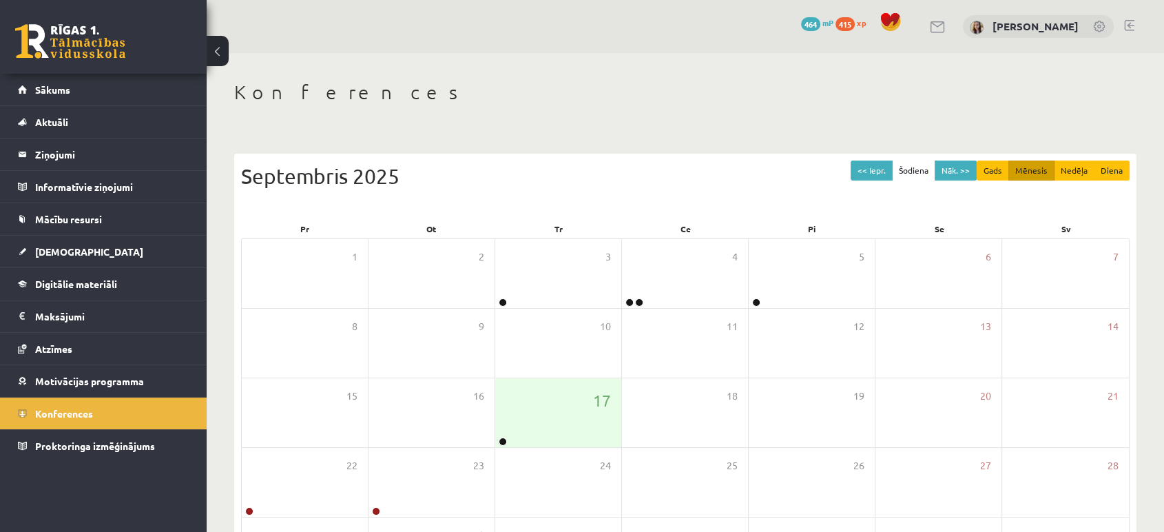
click at [77, 24] on link at bounding box center [70, 41] width 110 height 34
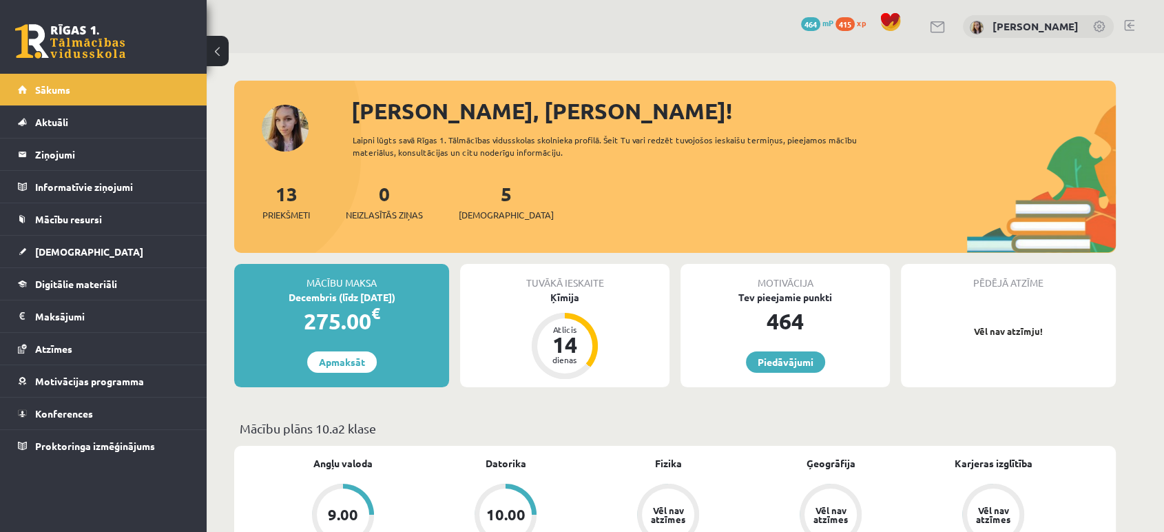
click at [946, 23] on link at bounding box center [938, 27] width 17 height 12
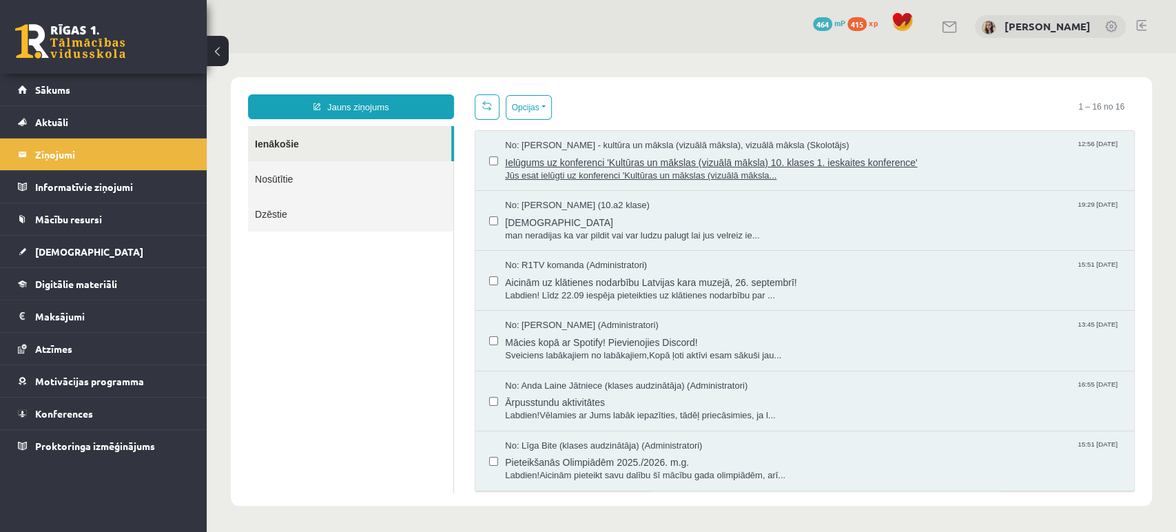
click at [640, 170] on span "Jūs esat ielūgti uz konferenci 'Kultūras un mākslas (vizuālā māksla..." at bounding box center [812, 175] width 615 height 13
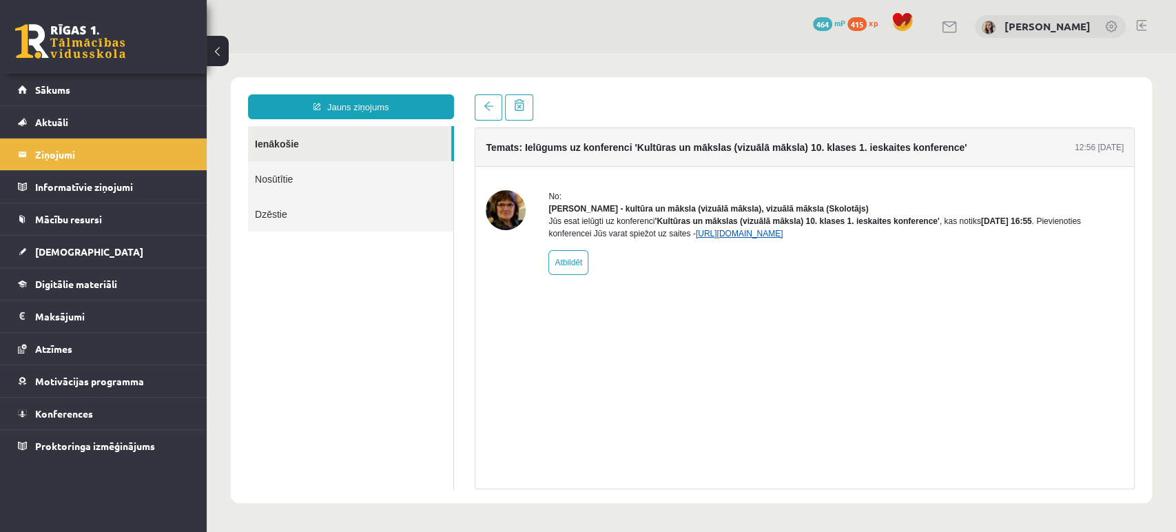
click at [717, 238] on link "[URL][DOMAIN_NAME]" at bounding box center [739, 234] width 87 height 10
click at [65, 414] on span "Konferences" at bounding box center [64, 413] width 58 height 12
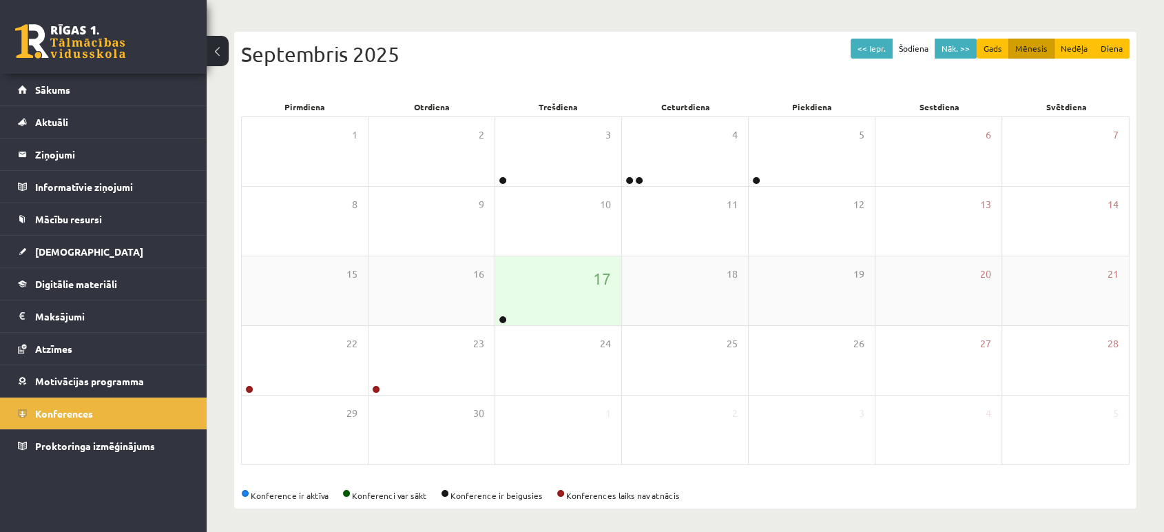
scroll to position [125, 0]
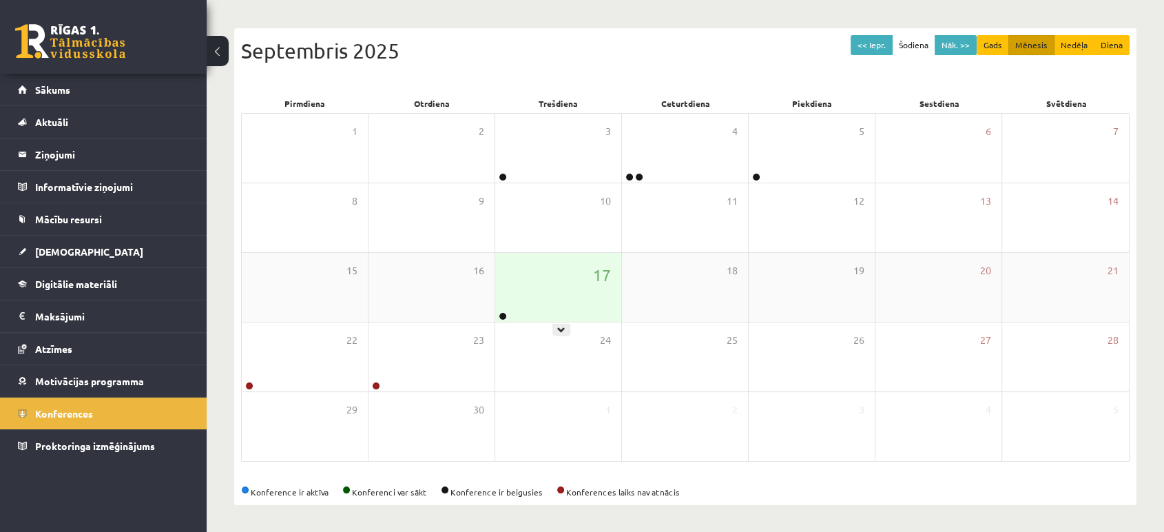
click at [535, 273] on div "17" at bounding box center [558, 287] width 126 height 69
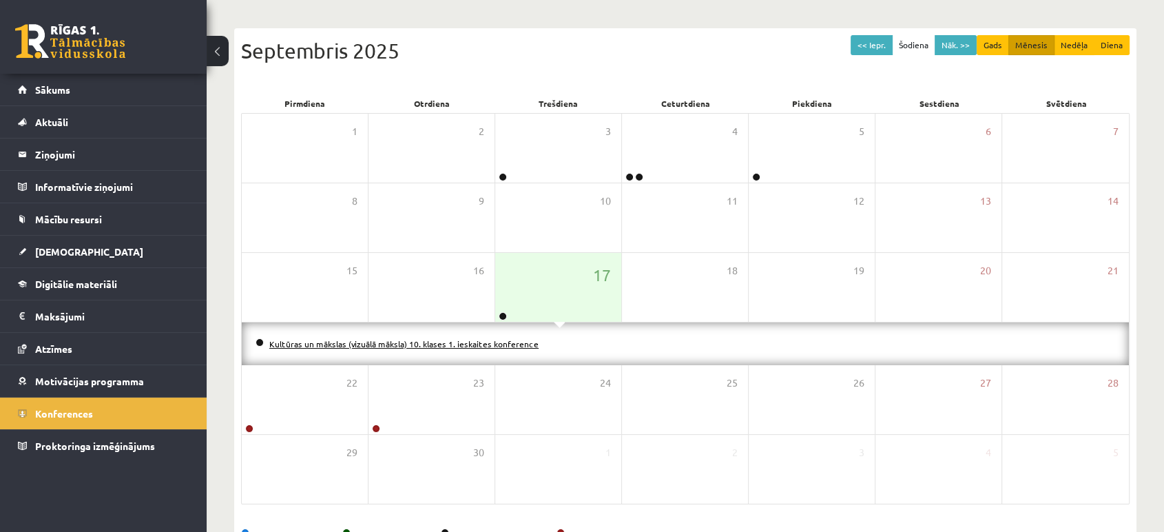
click at [451, 347] on link "Kultūras un mākslas (vizuālā māksla) 10. klases 1. ieskaites konference" at bounding box center [403, 343] width 269 height 11
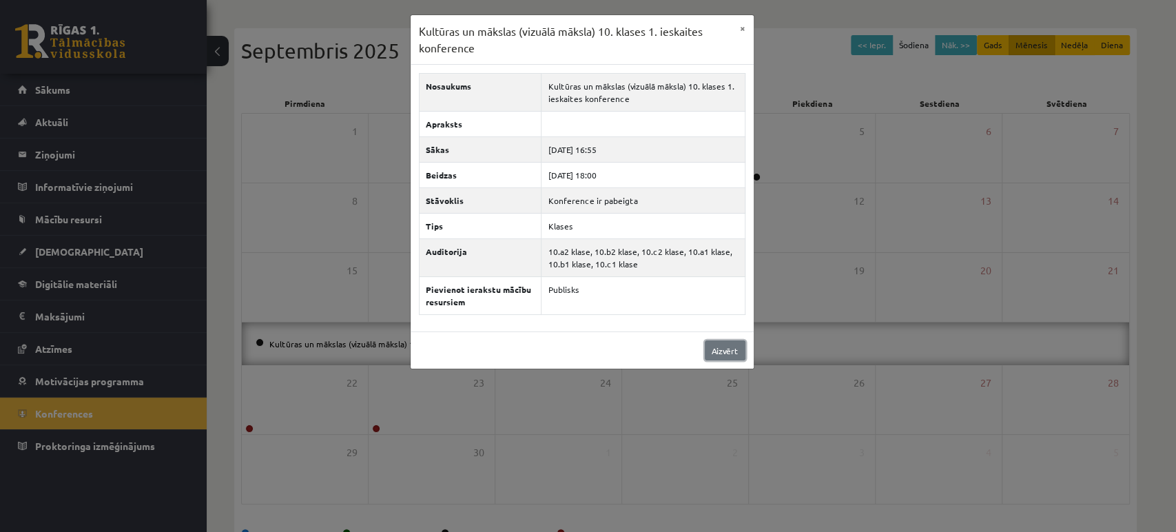
click at [715, 345] on link "Aizvērt" at bounding box center [725, 350] width 41 height 20
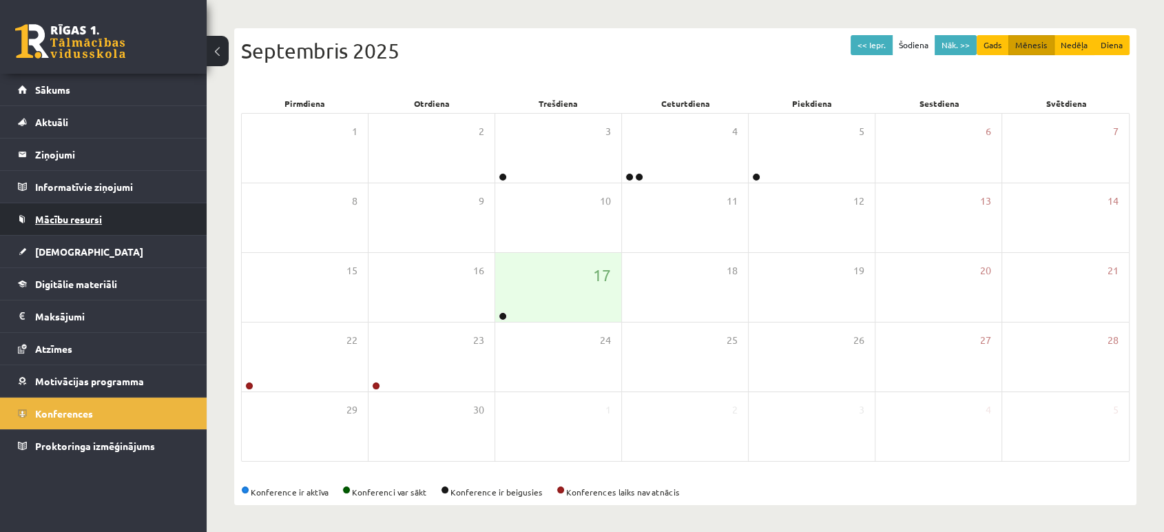
click at [72, 221] on span "Mācību resursi" at bounding box center [68, 219] width 67 height 12
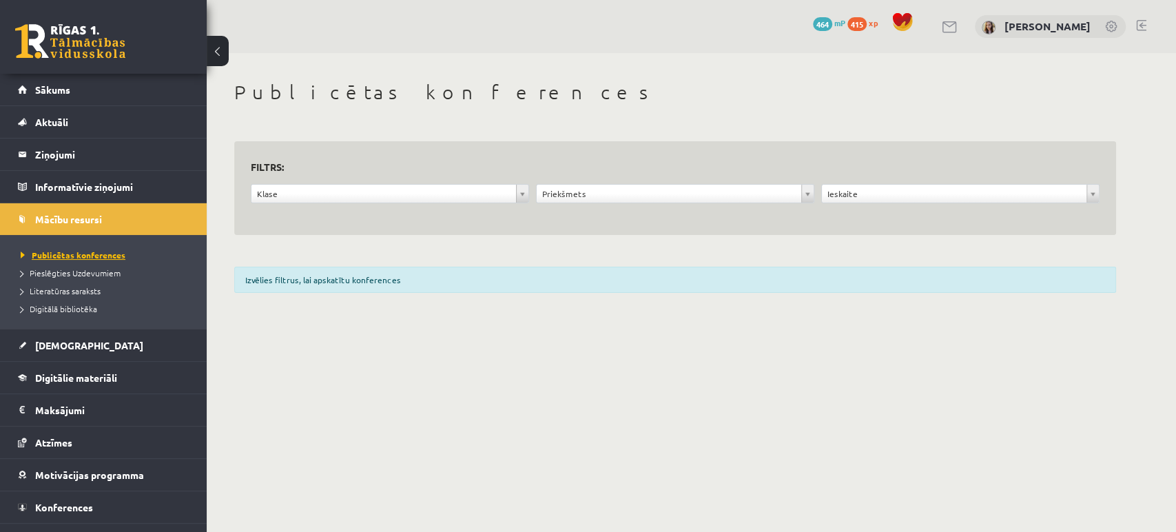
click at [83, 255] on span "Publicētas konferences" at bounding box center [73, 254] width 105 height 11
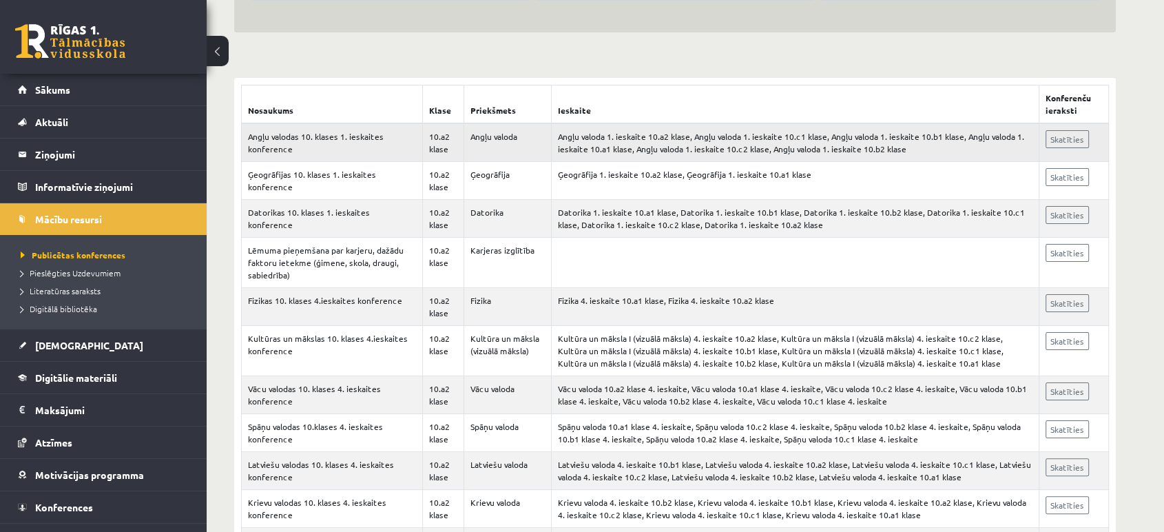
scroll to position [214, 0]
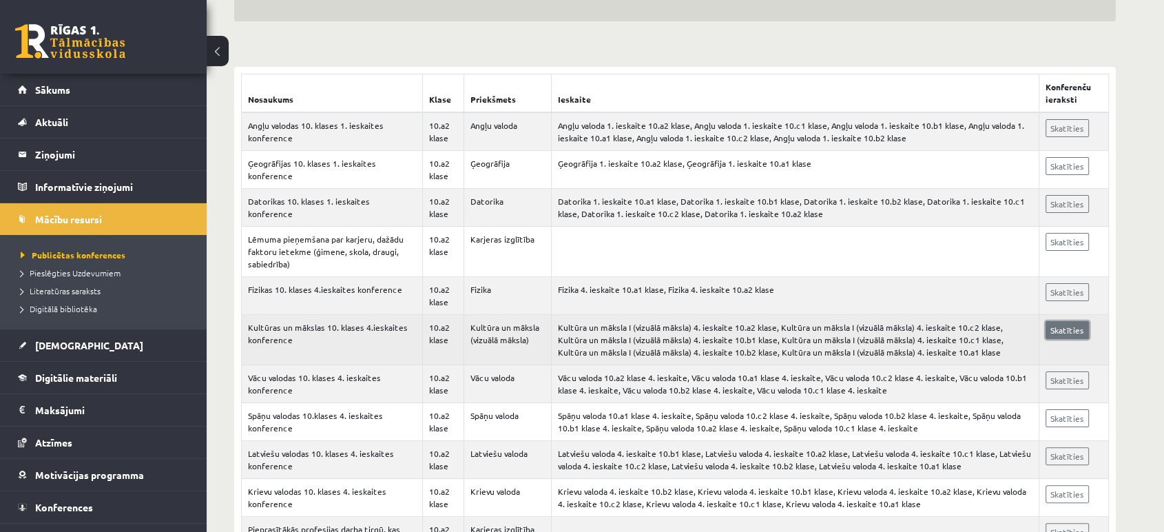
click at [1069, 331] on link "Skatīties" at bounding box center [1066, 330] width 43 height 18
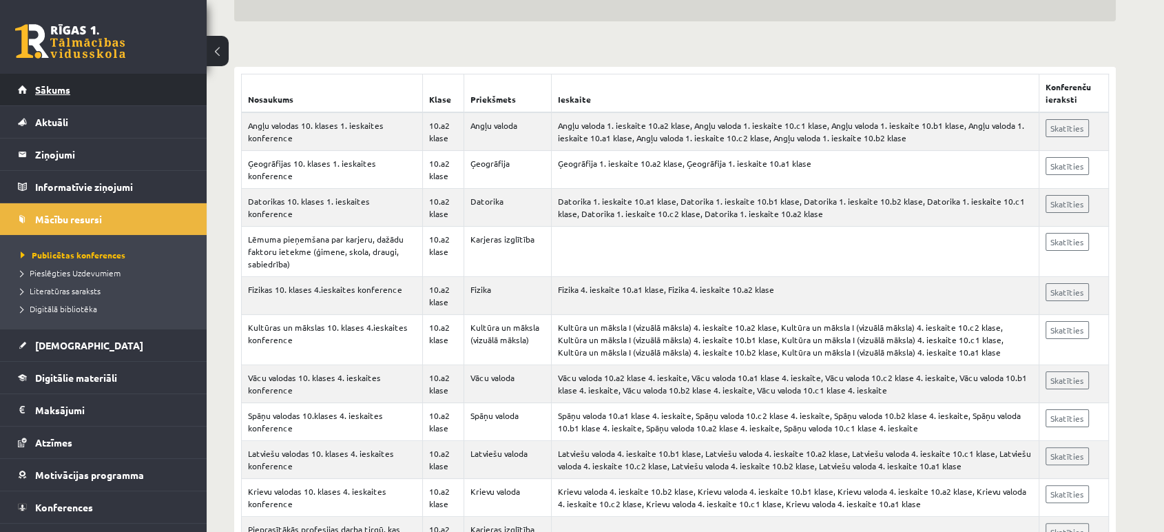
click at [52, 85] on span "Sākums" at bounding box center [52, 89] width 35 height 12
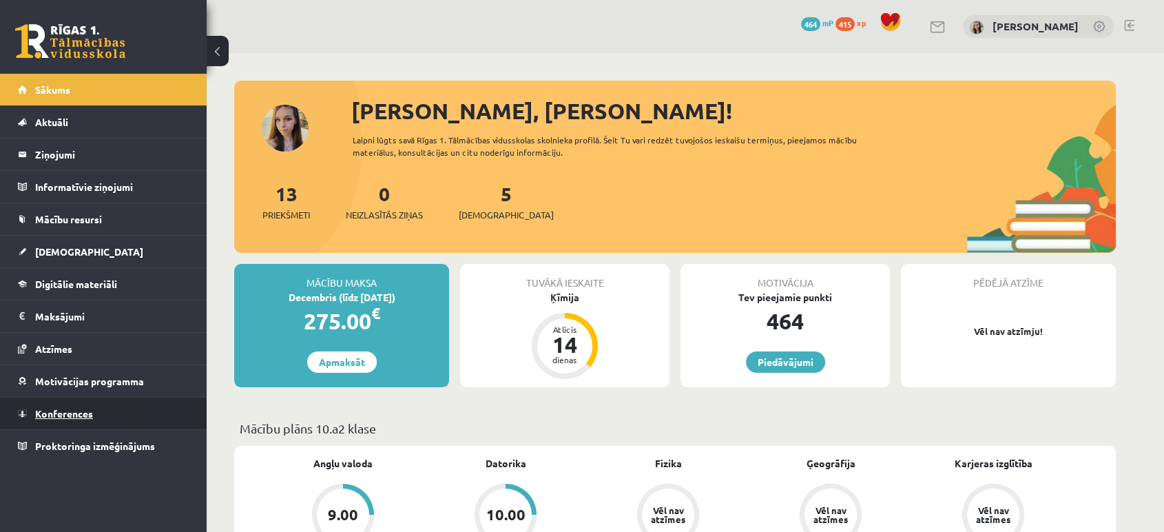
click at [56, 415] on span "Konferences" at bounding box center [64, 413] width 58 height 12
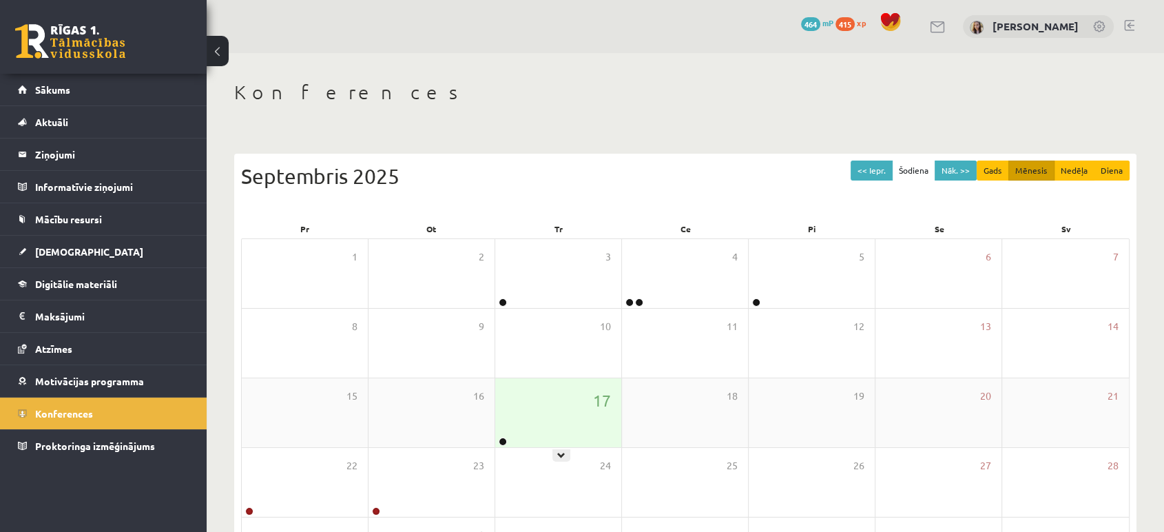
click at [581, 408] on div "17" at bounding box center [558, 412] width 126 height 69
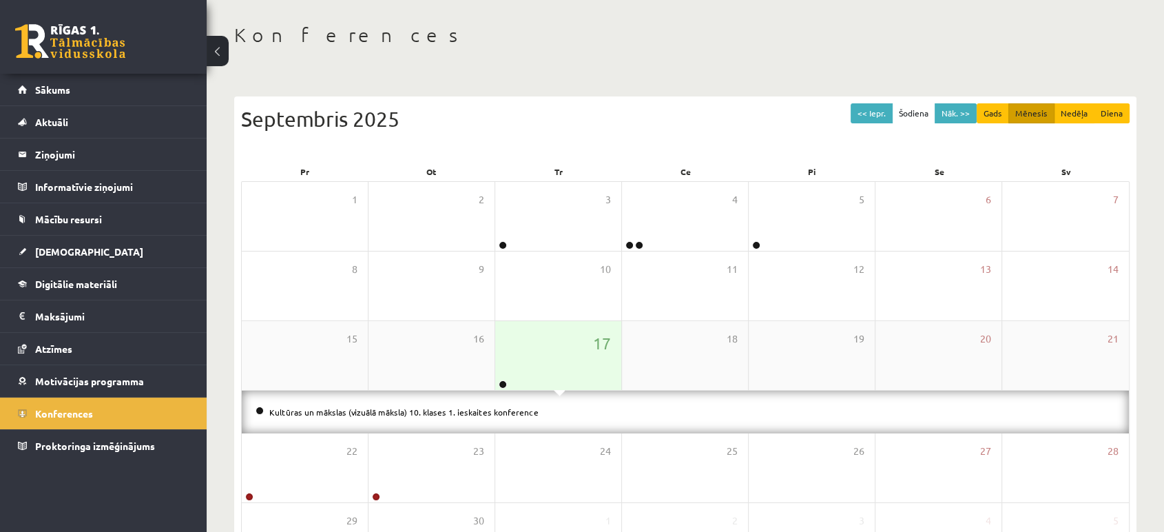
scroll to position [102, 0]
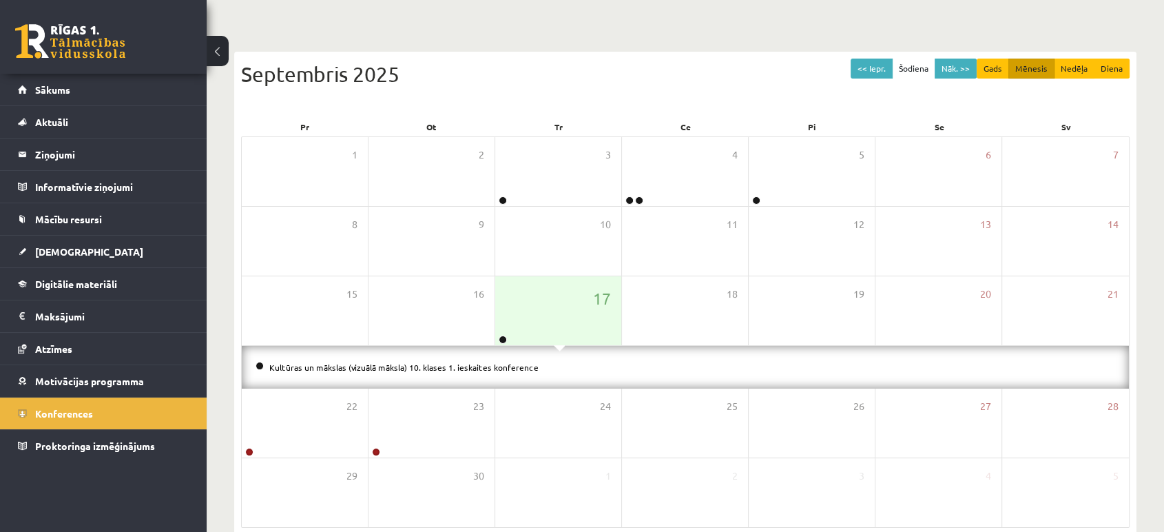
click at [406, 360] on li "Kultūras un mākslas (vizuālā māksla) 10. klases 1. ieskaites konference" at bounding box center [686, 367] width 860 height 15
click at [407, 362] on link "Kultūras un mākslas (vizuālā māksla) 10. klases 1. ieskaites konference" at bounding box center [403, 367] width 269 height 11
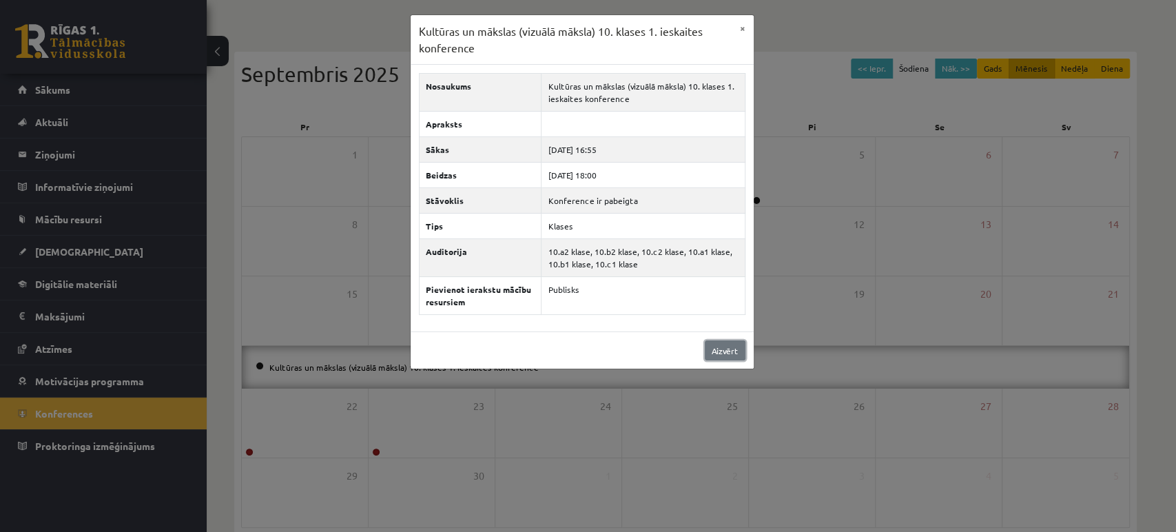
click at [714, 357] on link "Aizvērt" at bounding box center [725, 350] width 41 height 20
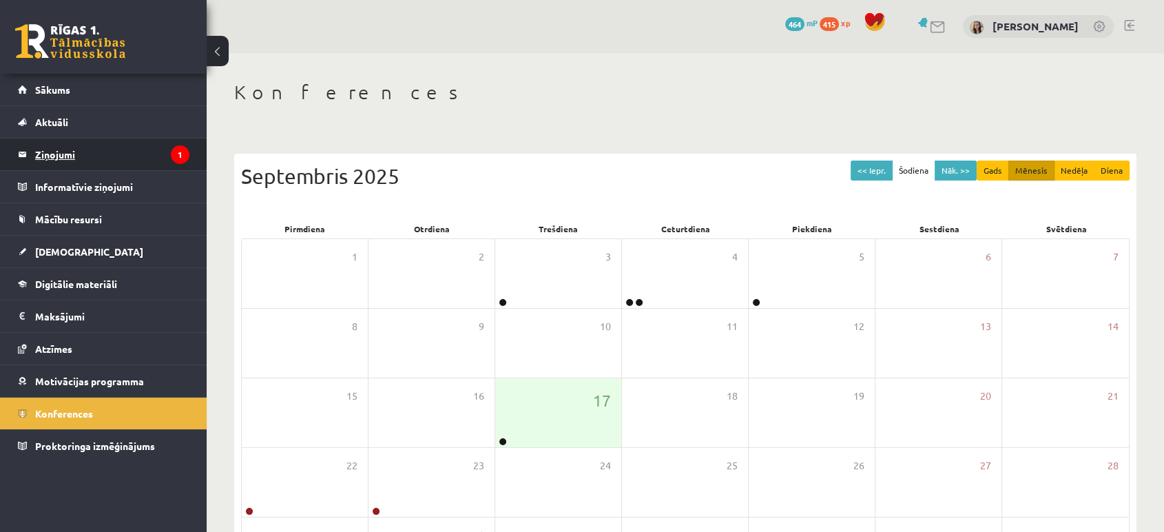
click at [61, 149] on legend "Ziņojumi 1" at bounding box center [112, 154] width 154 height 32
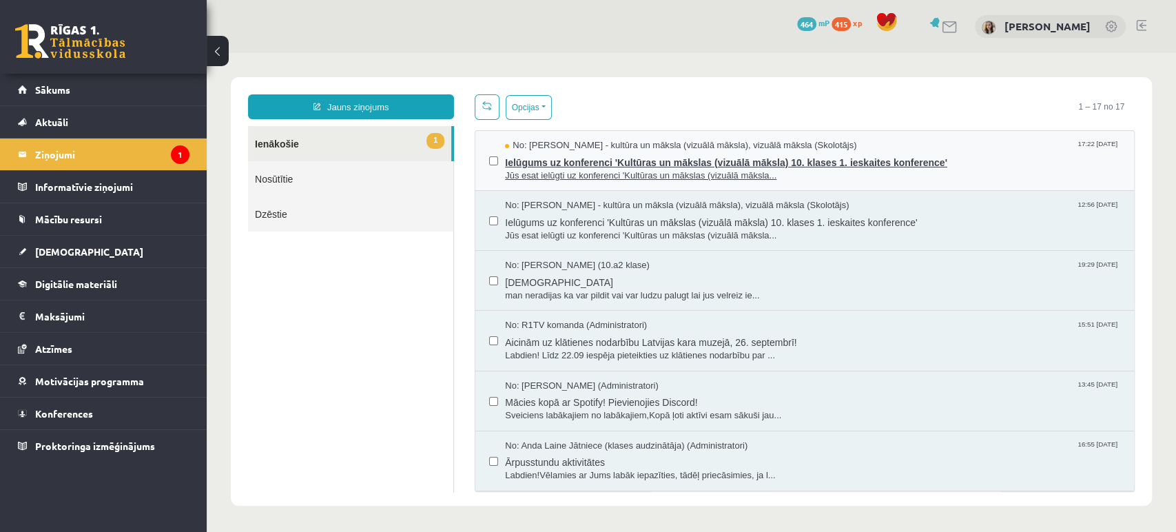
click at [687, 175] on span "Jūs esat ielūgti uz konferenci 'Kultūras un mākslas (vizuālā māksla..." at bounding box center [812, 175] width 615 height 13
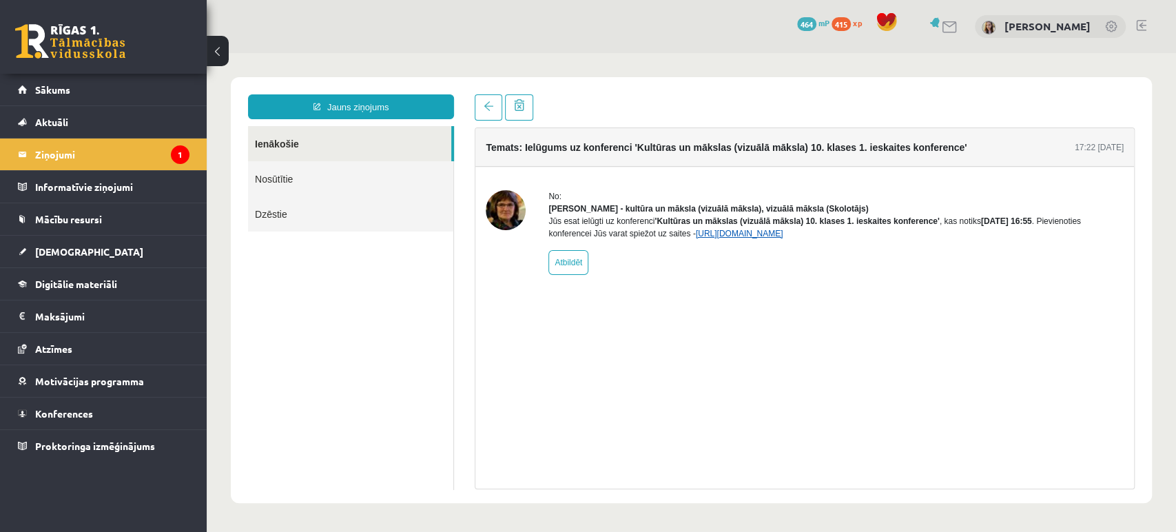
click at [775, 238] on link "https://eskola.r1tv.lv/conferences/4499/join" at bounding box center [739, 234] width 87 height 10
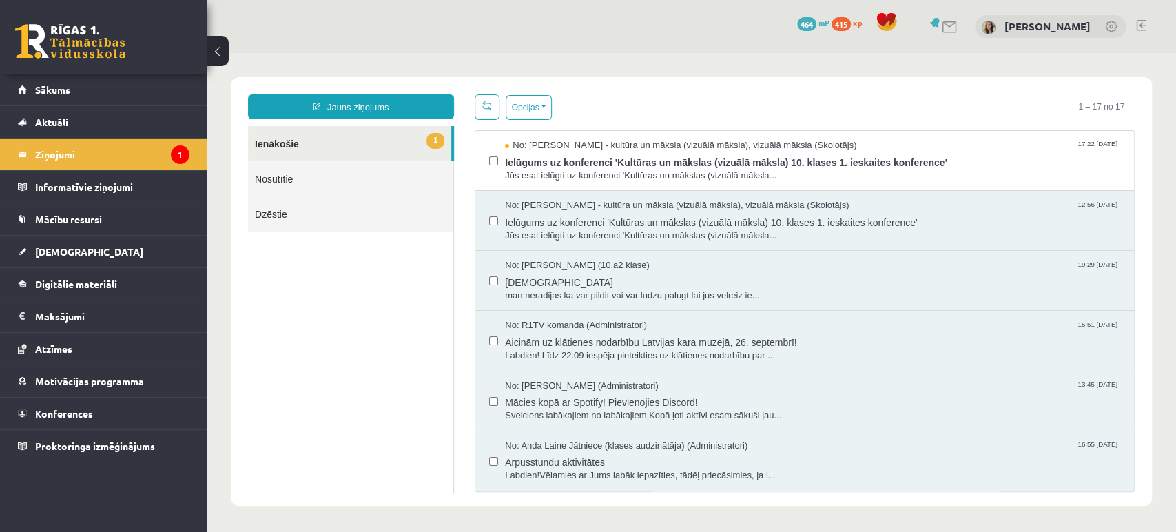
click at [285, 172] on link "Nosūtītie" at bounding box center [350, 178] width 205 height 35
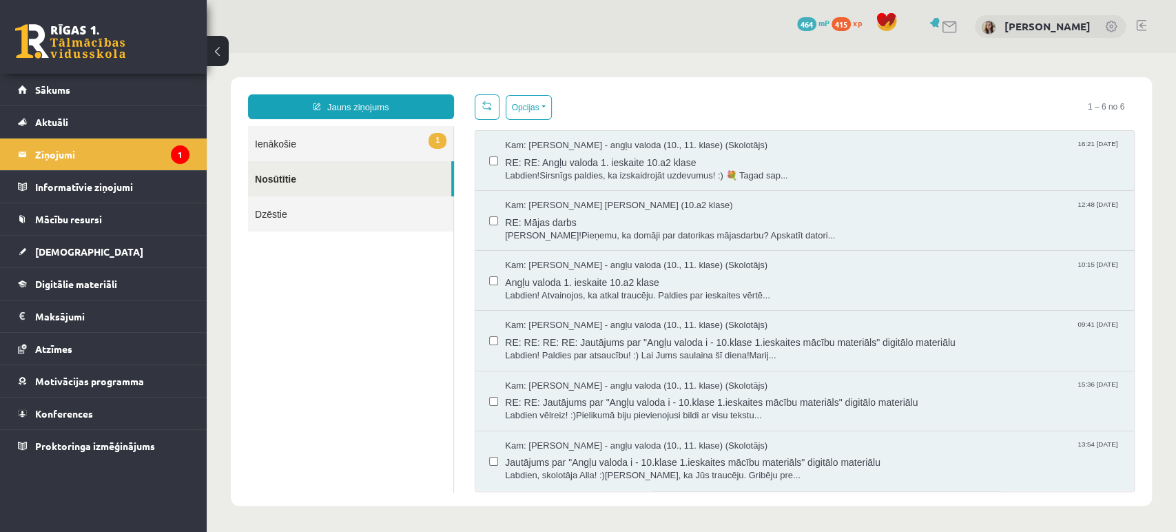
click at [278, 144] on link "1 Ienākošie" at bounding box center [350, 143] width 205 height 35
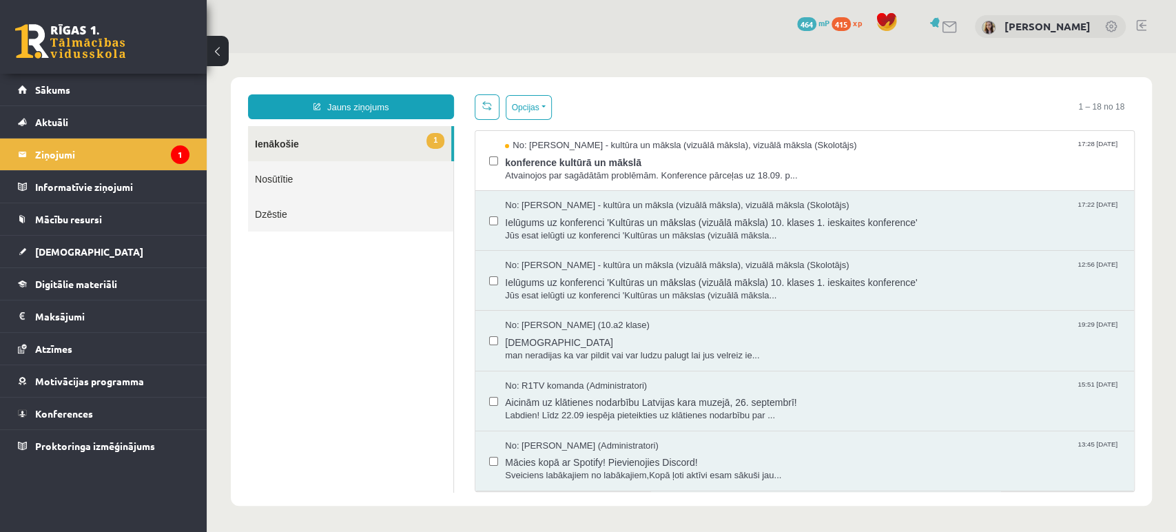
click at [306, 175] on link "Nosūtītie" at bounding box center [350, 178] width 205 height 35
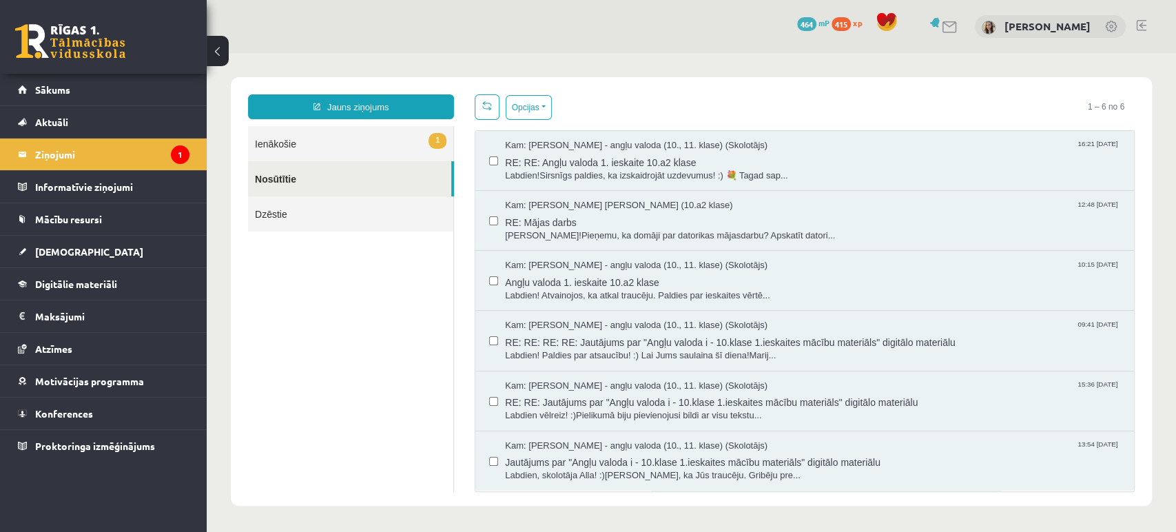
click at [312, 140] on link "1 Ienākošie" at bounding box center [350, 143] width 205 height 35
click at [284, 140] on link "1 Ienākošie" at bounding box center [350, 143] width 205 height 35
click at [289, 136] on link "1 Ienākošie" at bounding box center [350, 143] width 205 height 35
click at [415, 149] on link "1 Ienākošie" at bounding box center [350, 143] width 205 height 35
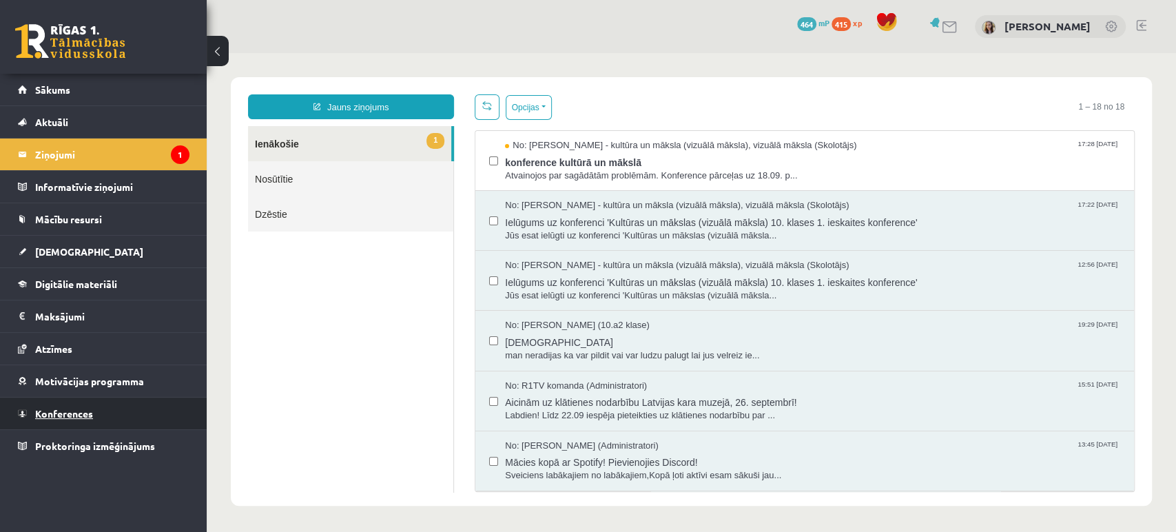
click at [69, 408] on span "Konferences" at bounding box center [64, 413] width 58 height 12
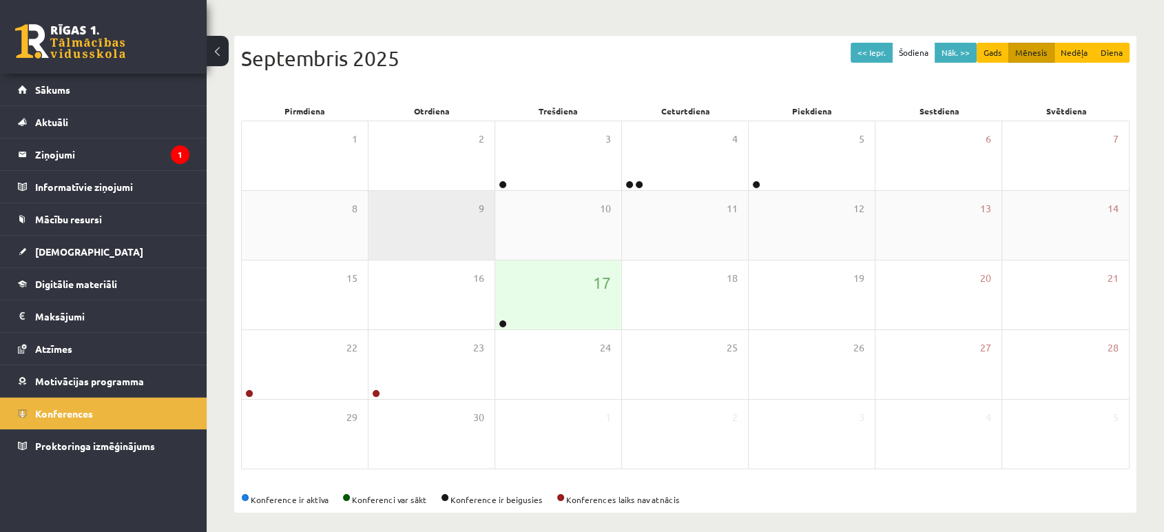
scroll to position [119, 0]
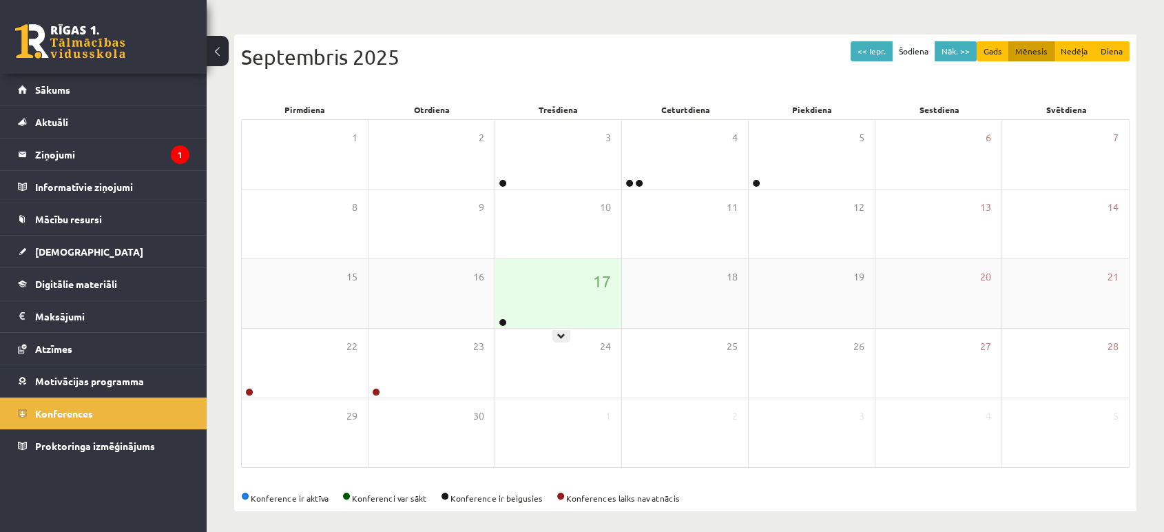
click at [542, 282] on div "17" at bounding box center [558, 293] width 126 height 69
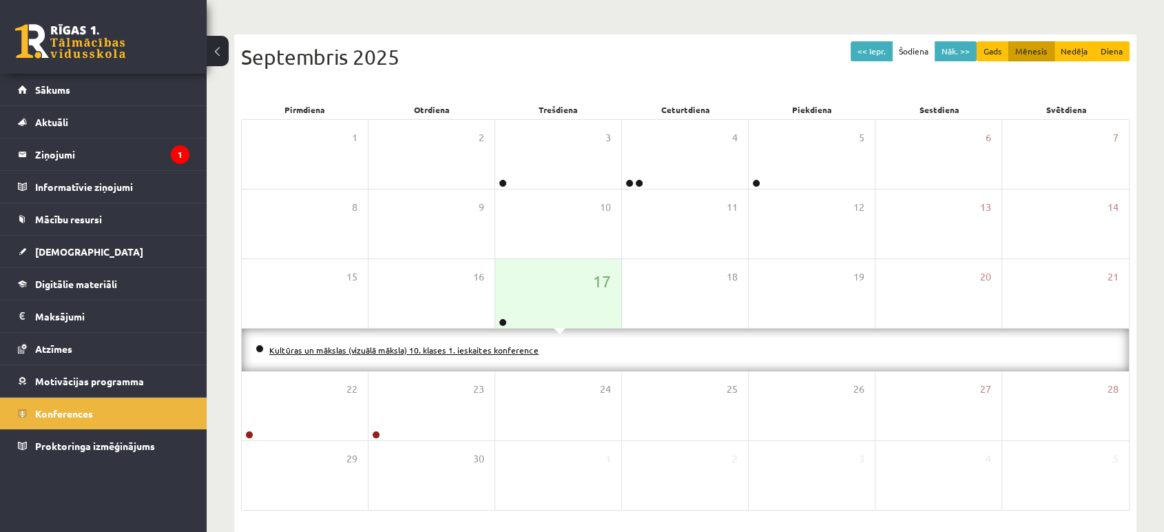
click at [480, 348] on link "Kultūras un mākslas (vizuālā māksla) 10. klases 1. ieskaites konference" at bounding box center [403, 349] width 269 height 11
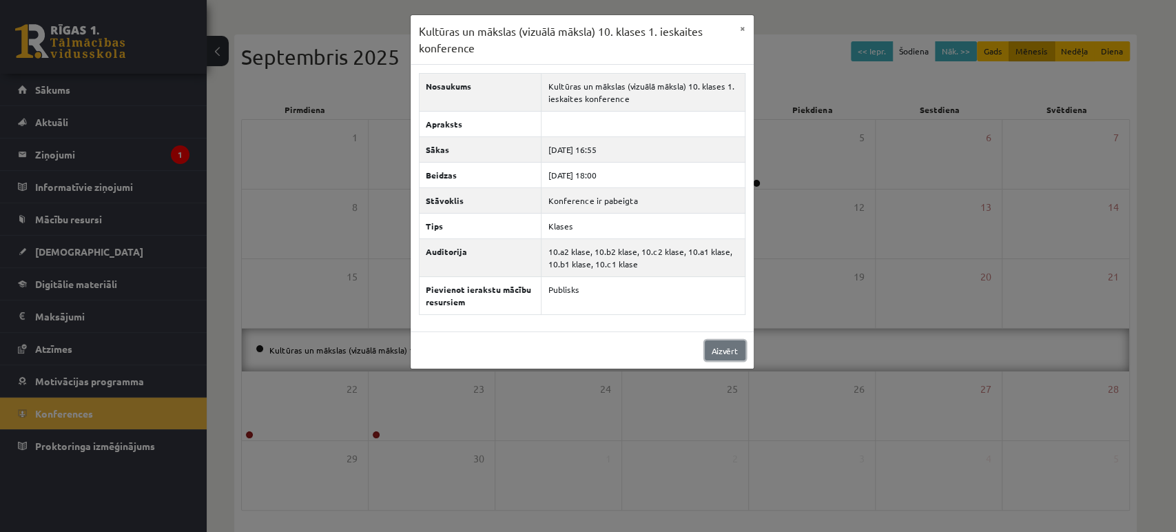
click at [722, 344] on link "Aizvērt" at bounding box center [725, 350] width 41 height 20
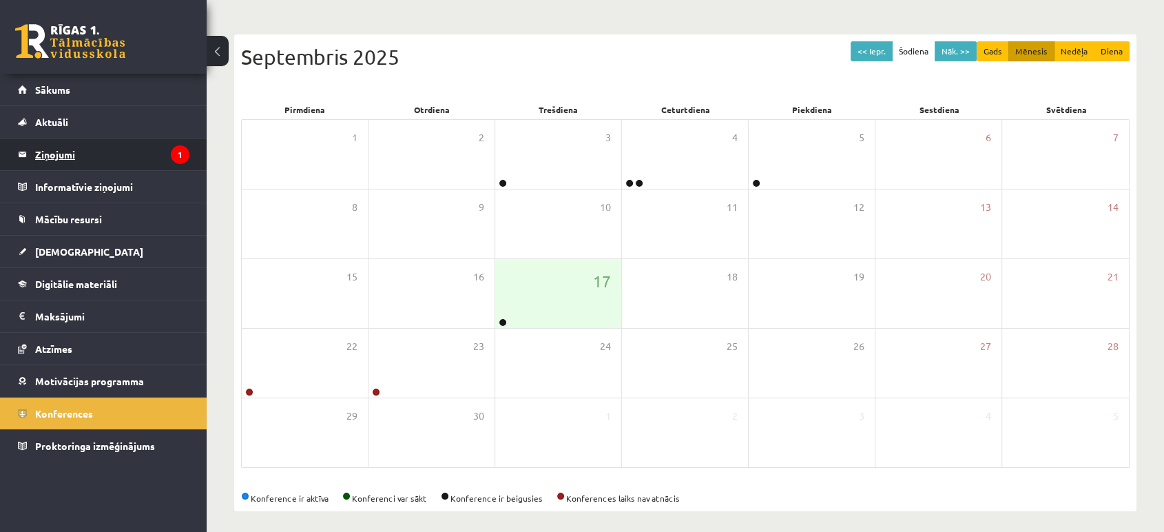
click at [63, 152] on legend "Ziņojumi 1" at bounding box center [112, 154] width 154 height 32
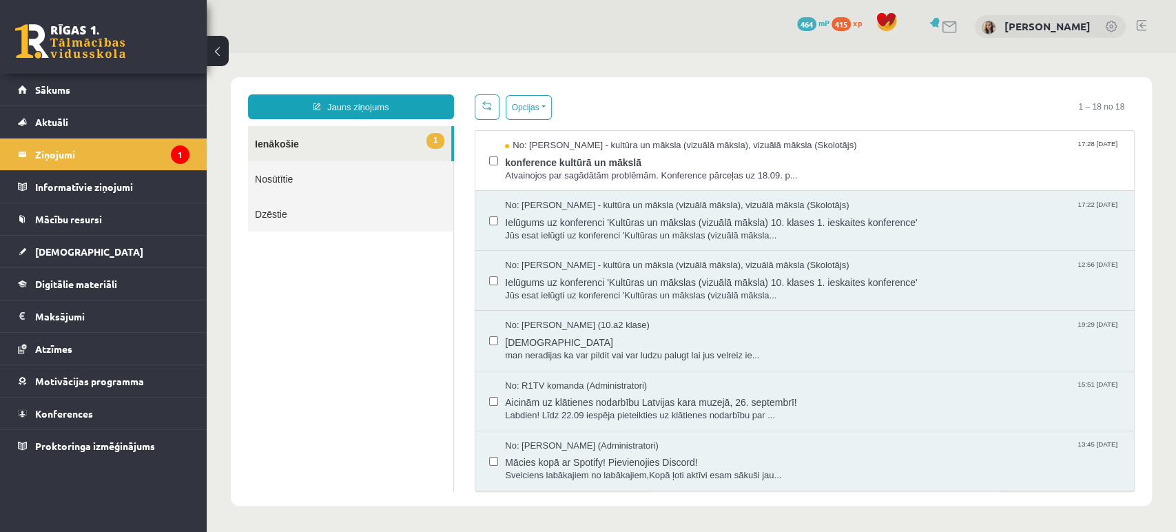
click at [955, 25] on link at bounding box center [949, 27] width 17 height 12
click at [650, 161] on span "konference kultūrā un mākslā" at bounding box center [812, 160] width 615 height 17
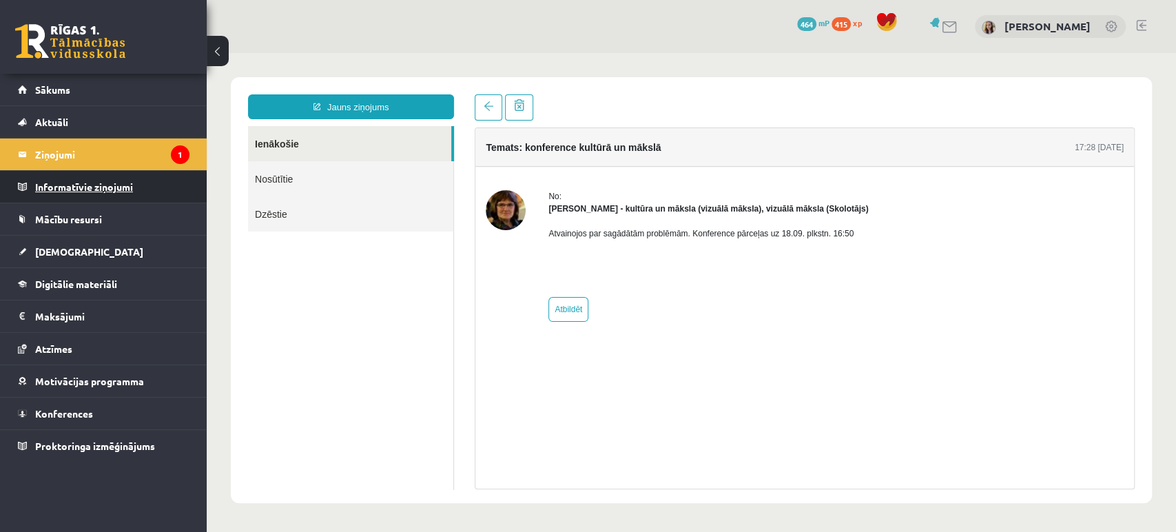
click at [117, 180] on legend "Informatīvie ziņojumi 0" at bounding box center [112, 187] width 154 height 32
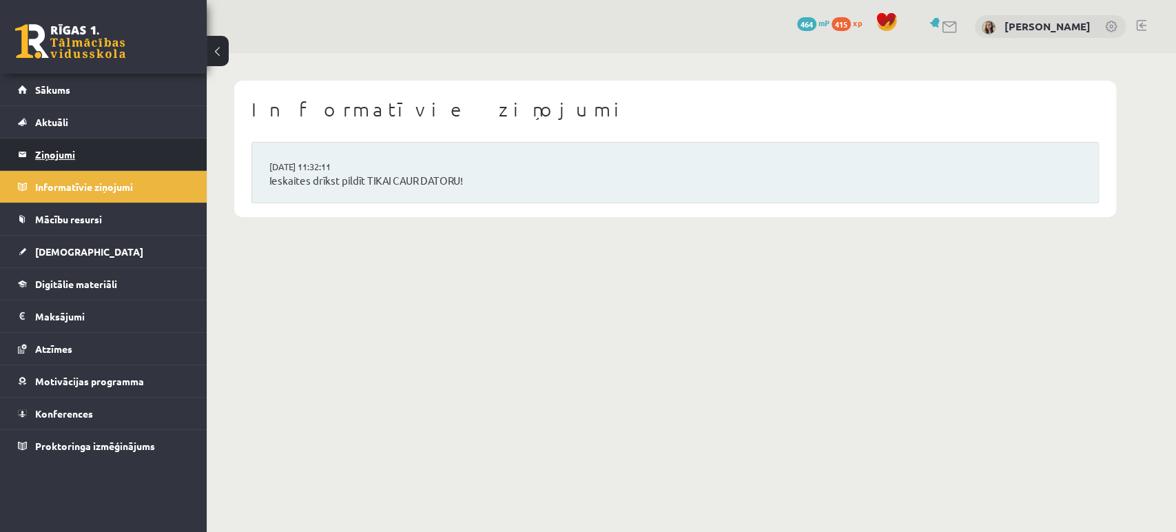
click at [67, 152] on legend "Ziņojumi 1" at bounding box center [112, 154] width 154 height 32
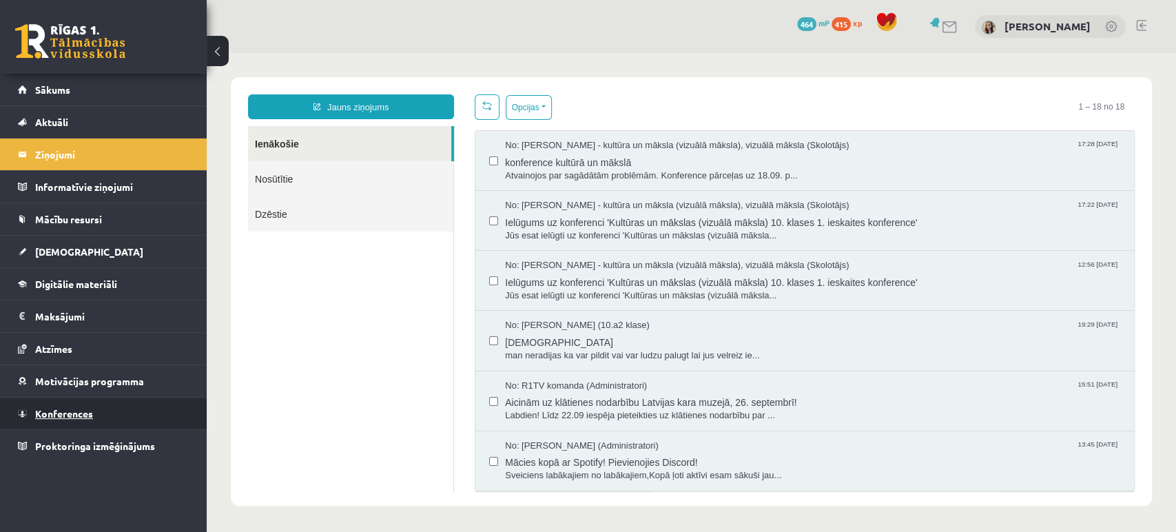
click at [86, 415] on span "Konferences" at bounding box center [64, 413] width 58 height 12
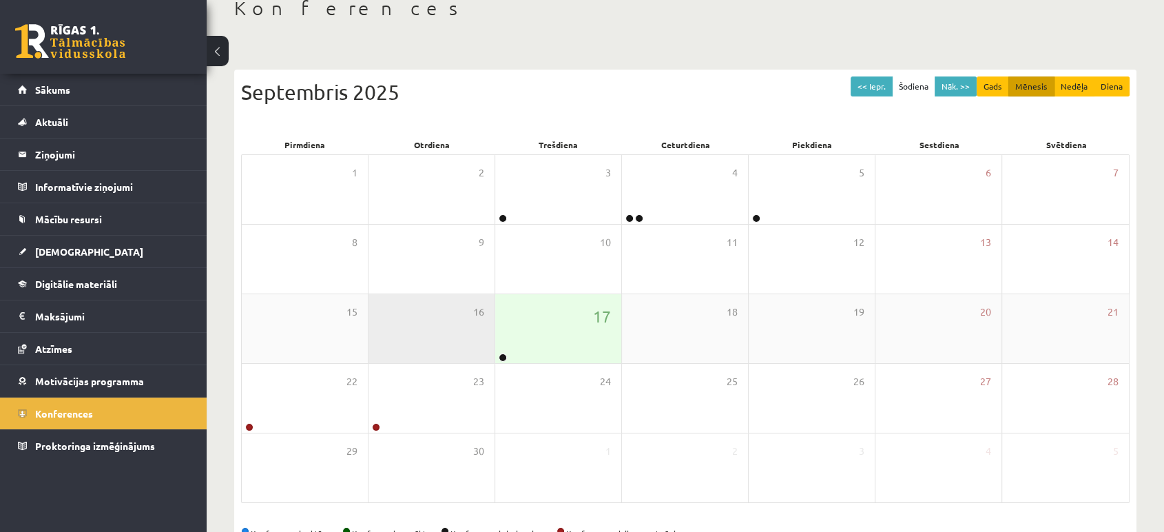
scroll to position [125, 0]
